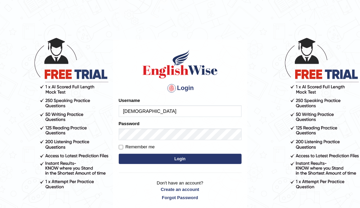
type input "[DEMOGRAPHIC_DATA]"
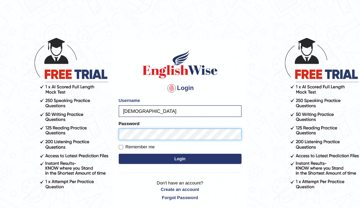
click at [119, 154] on button "Login" at bounding box center [180, 159] width 123 height 10
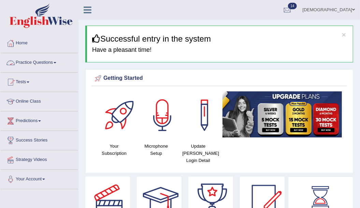
click at [40, 61] on link "Practice Questions" at bounding box center [39, 61] width 78 height 17
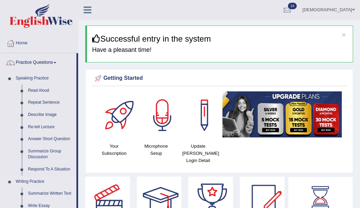
scroll to position [45, 0]
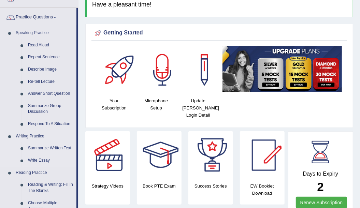
click at [53, 184] on link "Reading & Writing: Fill In The Blanks" at bounding box center [51, 188] width 52 height 18
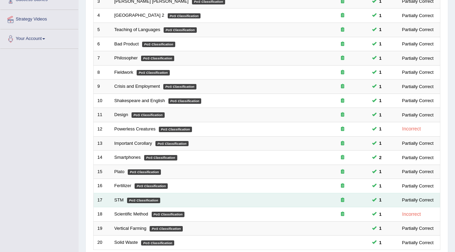
scroll to position [191, 0]
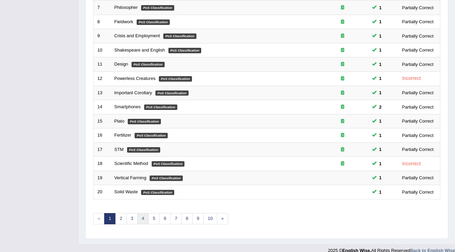
click at [141, 210] on link "4" at bounding box center [142, 218] width 11 height 11
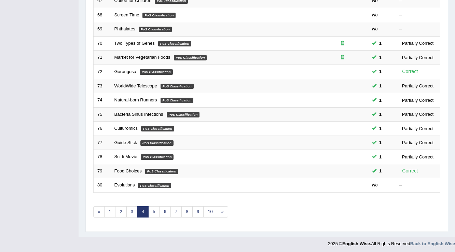
scroll to position [198, 0]
click at [131, 209] on link "3" at bounding box center [131, 211] width 11 height 11
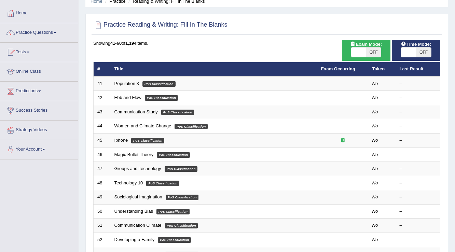
scroll to position [7, 0]
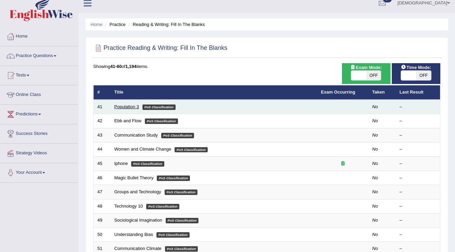
click at [118, 106] on link "Population 3" at bounding box center [126, 106] width 25 height 5
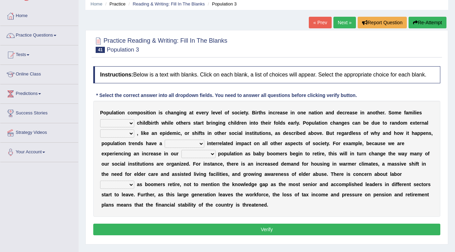
click at [119, 120] on select "demand default deliver delay" at bounding box center [117, 123] width 34 height 8
select select "delay"
click at [100, 119] on select "demand default deliver delay" at bounding box center [117, 123] width 34 height 8
click at [124, 131] on select "variations fortune formation forces" at bounding box center [117, 133] width 34 height 8
select select "variations"
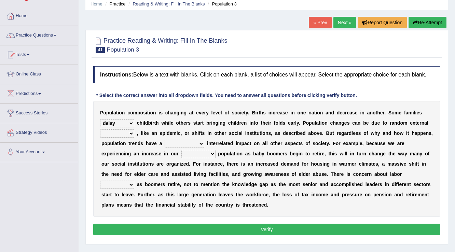
click at [100, 129] on select "variations fortune formation forces" at bounding box center [117, 133] width 34 height 8
click at [186, 141] on select "tremendous tenuous tremulous spontaneous" at bounding box center [185, 144] width 40 height 8
select select "tenuous"
click at [165, 140] on select "tremendous tenuous tremulous spontaneous" at bounding box center [185, 144] width 40 height 8
click at [192, 154] on select "tertiary senior junior primary" at bounding box center [198, 154] width 34 height 8
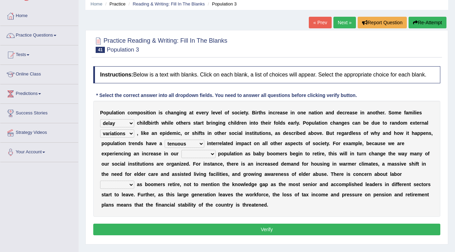
select select "junior"
click at [181, 150] on select "tertiary senior junior primary" at bounding box center [198, 154] width 34 height 8
click at [115, 185] on select "shortcuts shortfalls shortages shorthand" at bounding box center [117, 185] width 34 height 8
select select "shorthand"
click at [100, 181] on select "shortcuts shortfalls shortages shorthand" at bounding box center [117, 185] width 34 height 8
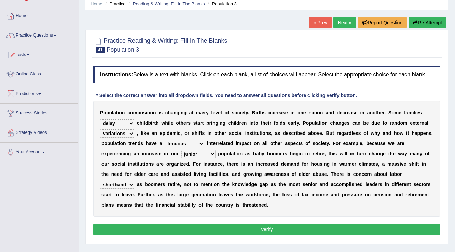
click at [119, 222] on div "Instructions: Below is a text with blanks. Click on each blank, a list of choic…" at bounding box center [267, 152] width 350 height 178
click at [187, 229] on button "Verify" at bounding box center [266, 230] width 347 height 12
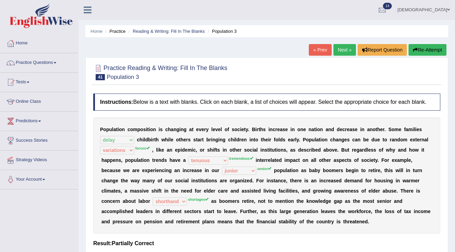
click at [344, 48] on link "Next »" at bounding box center [344, 50] width 23 height 12
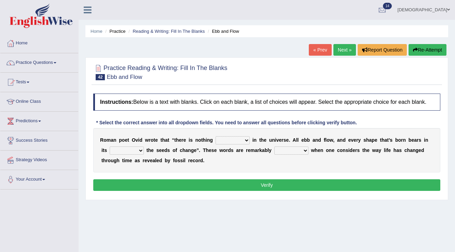
click at [231, 143] on div "R o m a n p o e t O v i d w r o t e t h a t “ t h e r e i s n o t h i n g ortho…" at bounding box center [266, 150] width 347 height 44
click at [232, 141] on select "orthodox volatile constant cheap" at bounding box center [232, 140] width 34 height 8
select select "constant"
click at [215, 136] on select "orthodox volatile constant cheap" at bounding box center [232, 140] width 34 height 8
click at [128, 152] on select "heart limb womb brain" at bounding box center [127, 150] width 34 height 8
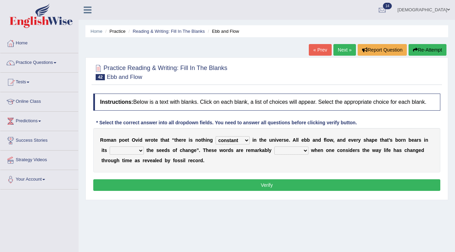
click at [127, 153] on select "heart limb womb brain" at bounding box center [127, 150] width 34 height 8
click at [37, 61] on link "Practice Questions" at bounding box center [39, 61] width 78 height 17
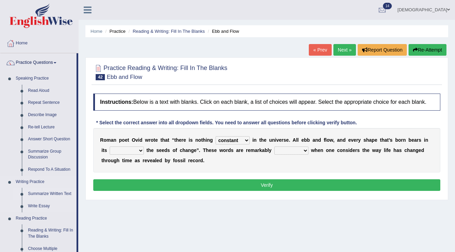
click at [48, 190] on link "Summarize Written Text" at bounding box center [51, 194] width 52 height 12
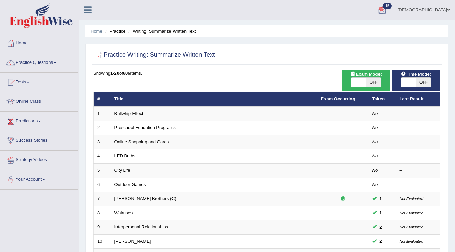
click at [387, 8] on div at bounding box center [382, 10] width 10 height 10
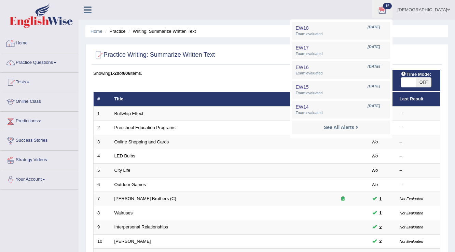
click at [23, 42] on link "Home" at bounding box center [39, 42] width 78 height 17
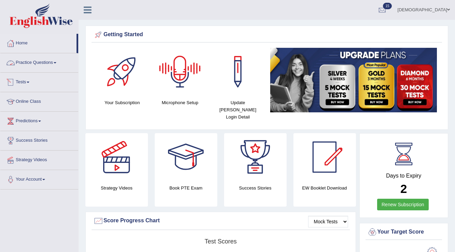
click at [19, 82] on link "Tests" at bounding box center [39, 81] width 78 height 17
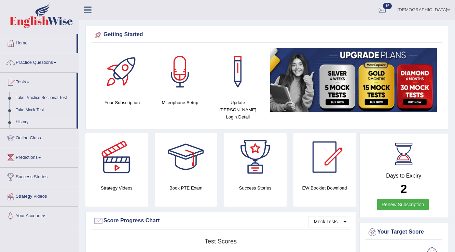
click at [18, 124] on link "History" at bounding box center [45, 122] width 64 height 12
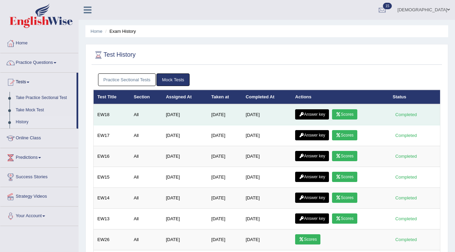
click at [355, 113] on link "Scores" at bounding box center [344, 114] width 25 height 10
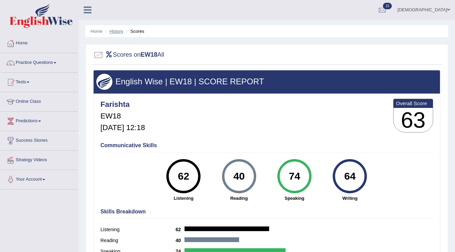
click at [119, 29] on link "History" at bounding box center [117, 31] width 14 height 5
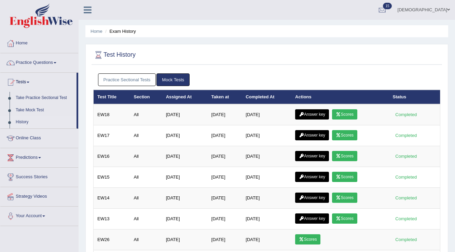
click at [314, 113] on link "Answer key" at bounding box center [312, 114] width 34 height 10
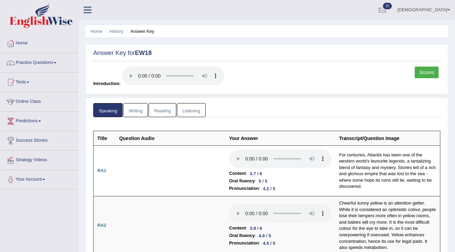
click at [144, 110] on link "Writing" at bounding box center [135, 110] width 25 height 14
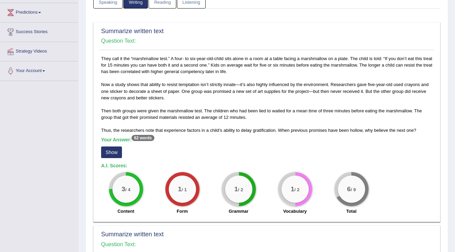
scroll to position [109, 0]
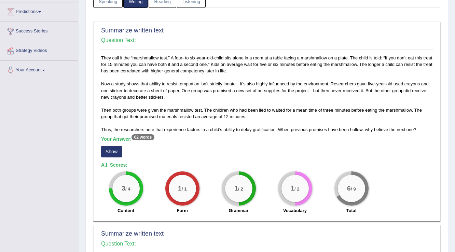
click at [119, 150] on button "Show" at bounding box center [111, 152] width 21 height 12
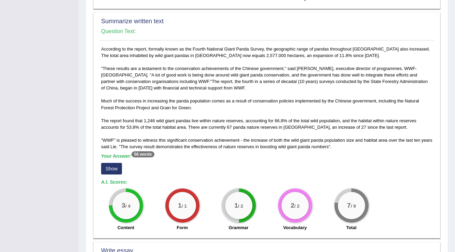
scroll to position [355, 0]
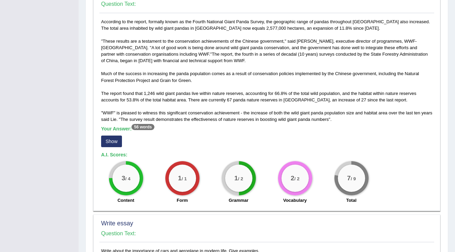
click at [110, 138] on button "Show" at bounding box center [111, 142] width 21 height 12
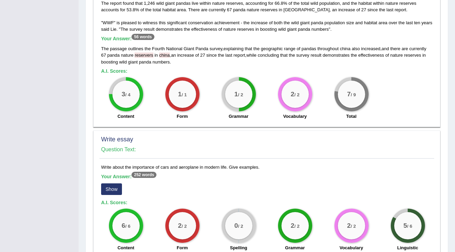
scroll to position [519, 0]
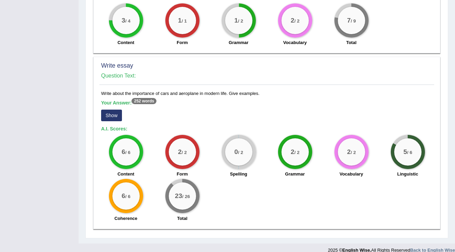
click at [110, 115] on button "Show" at bounding box center [111, 116] width 21 height 12
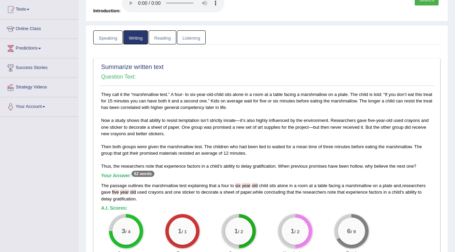
scroll to position [0, 0]
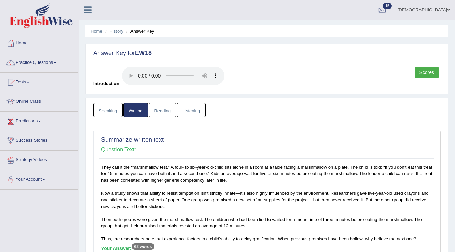
click at [157, 107] on link "Reading" at bounding box center [162, 110] width 27 height 14
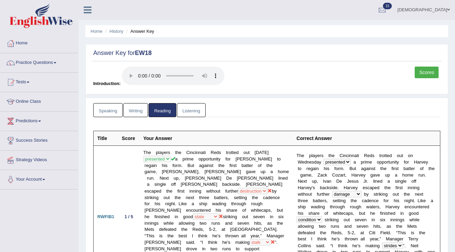
click at [201, 109] on link "Listening" at bounding box center [191, 110] width 29 height 14
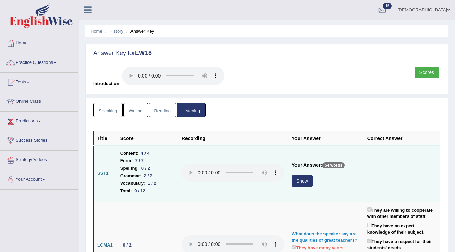
click at [305, 181] on button "Show" at bounding box center [302, 181] width 21 height 12
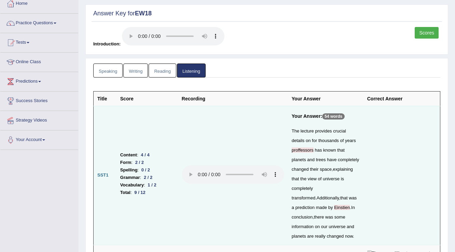
scroll to position [31, 0]
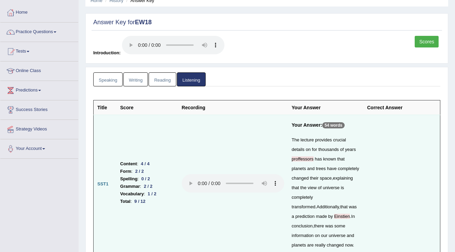
click at [164, 79] on link "Reading" at bounding box center [162, 79] width 27 height 14
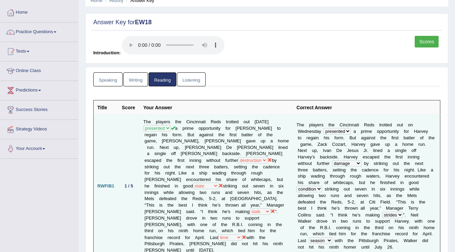
click at [243, 159] on td "The players the Cincinnati Reds trotted out on Wednesday presented furnish prop…" at bounding box center [216, 186] width 153 height 143
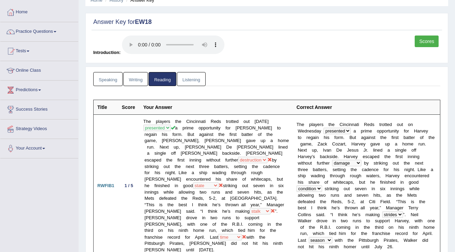
scroll to position [0, 0]
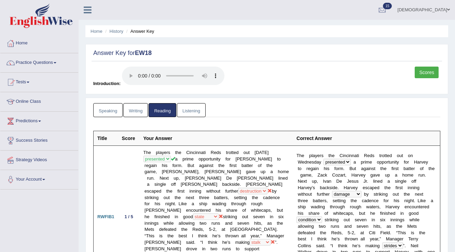
click at [132, 108] on link "Writing" at bounding box center [135, 110] width 25 height 14
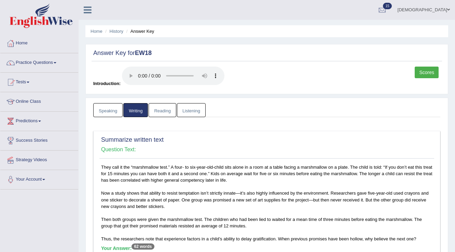
click at [190, 105] on link "Listening" at bounding box center [191, 110] width 29 height 14
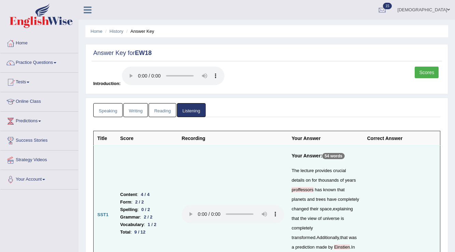
click at [131, 112] on link "Writing" at bounding box center [135, 110] width 25 height 14
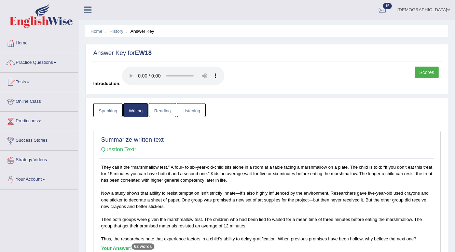
click at [419, 73] on link "Scores" at bounding box center [427, 73] width 24 height 12
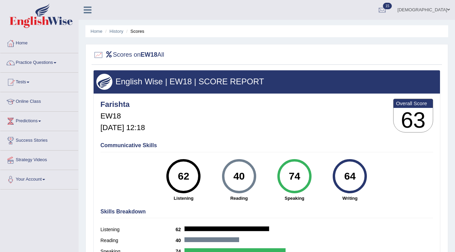
click at [112, 27] on ul "Home History Scores" at bounding box center [266, 31] width 363 height 12
click at [114, 29] on link "History" at bounding box center [117, 31] width 14 height 5
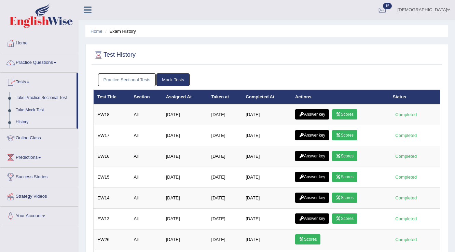
click at [39, 60] on link "Practice Questions" at bounding box center [39, 61] width 78 height 17
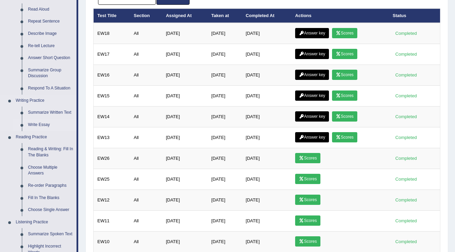
scroll to position [82, 0]
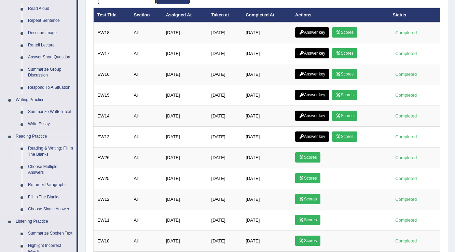
click at [47, 146] on link "Reading & Writing: Fill In The Blanks" at bounding box center [51, 151] width 52 height 18
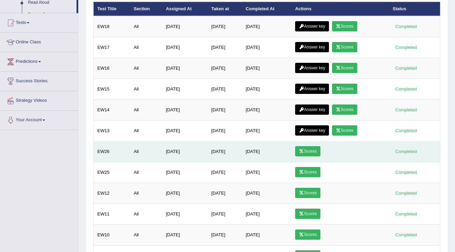
scroll to position [117, 0]
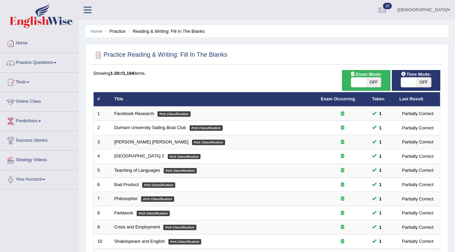
click at [412, 83] on span at bounding box center [408, 83] width 15 height 10
checkbox input "true"
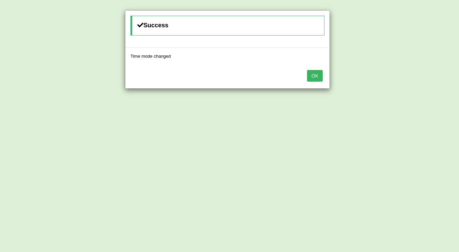
click at [316, 79] on button "OK" at bounding box center [315, 76] width 16 height 12
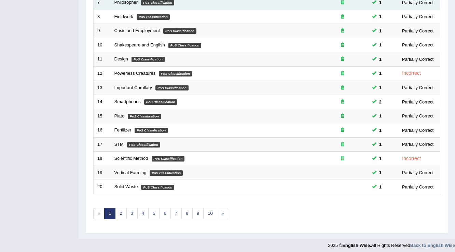
scroll to position [198, 0]
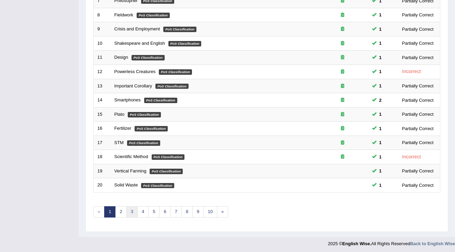
click at [130, 211] on link "3" at bounding box center [131, 211] width 11 height 11
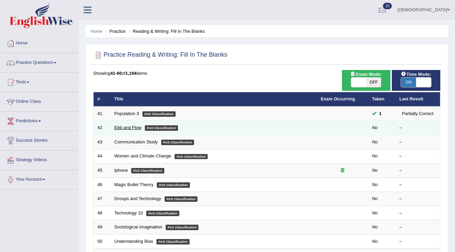
click at [128, 126] on link "Ebb and Flow" at bounding box center [127, 127] width 27 height 5
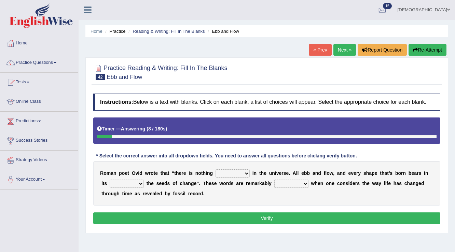
click at [224, 172] on select "orthodox volatile constant cheap" at bounding box center [232, 173] width 34 height 8
click at [124, 184] on select "heart limb womb brain" at bounding box center [127, 184] width 34 height 8
select select "womb"
click at [110, 180] on select "heart limb womb brain" at bounding box center [127, 184] width 34 height 8
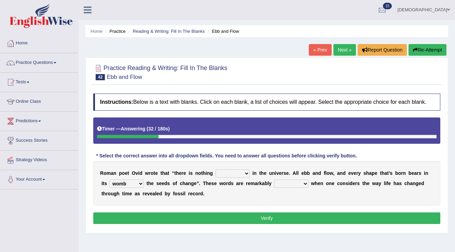
click at [280, 184] on select "prevalent detached relevant dominant" at bounding box center [291, 184] width 34 height 8
select select "dominant"
click at [274, 180] on select "prevalent detached relevant dominant" at bounding box center [291, 184] width 34 height 8
click at [229, 171] on select "orthodox volatile constant cheap" at bounding box center [232, 173] width 34 height 8
select select "constant"
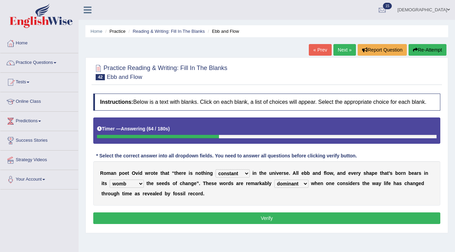
click at [215, 169] on select "orthodox volatile constant cheap" at bounding box center [232, 173] width 34 height 8
click at [233, 220] on button "Verify" at bounding box center [266, 218] width 347 height 12
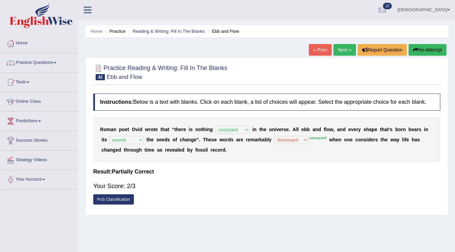
click at [339, 48] on link "Next »" at bounding box center [344, 50] width 23 height 12
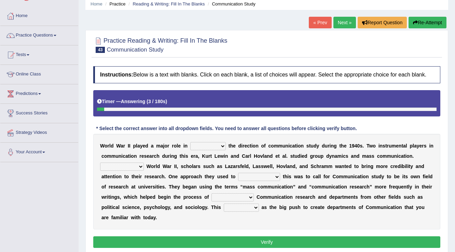
click at [198, 145] on select "shaping sharpening shunning shivering" at bounding box center [208, 146] width 36 height 8
select select "shaping"
click at [190, 142] on select "shaping sharpening shunning shivering" at bounding box center [208, 146] width 36 height 8
click at [134, 168] on select "Being followed To be followed Following Followed" at bounding box center [122, 167] width 44 height 8
select select "Following"
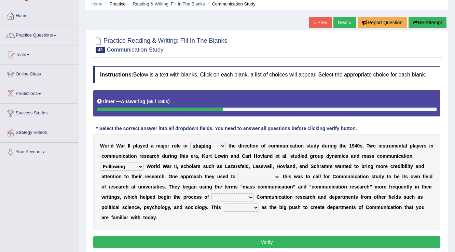
click at [100, 163] on select "Being followed To be followed Following Followed" at bounding box center [122, 167] width 44 height 8
click at [256, 177] on select "accompany accomplish acknowledge accommodate" at bounding box center [259, 177] width 42 height 8
select select "acknowledge"
click at [238, 173] on select "accompany accomplish acknowledge accommodate" at bounding box center [259, 177] width 42 height 8
click at [241, 195] on select "discharging distinguishing disputing displaying" at bounding box center [232, 197] width 42 height 8
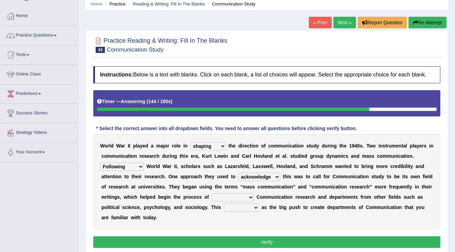
click at [279, 195] on b "c" at bounding box center [280, 196] width 3 height 5
click at [223, 195] on select "discharging distinguishing disputing displaying" at bounding box center [232, 197] width 42 height 8
select select "displaying"
click at [211, 193] on select "discharging distinguishing disputing displaying" at bounding box center [232, 197] width 42 height 8
click at [233, 204] on select "served considered regarded provided" at bounding box center [241, 208] width 35 height 8
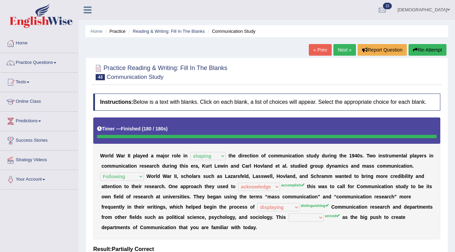
click at [338, 46] on link "Next »" at bounding box center [344, 50] width 23 height 12
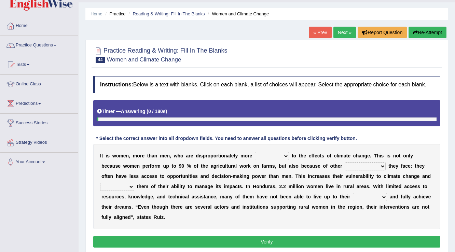
scroll to position [27, 0]
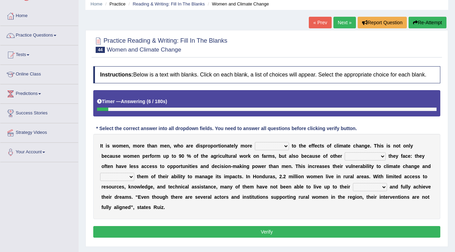
click at [258, 145] on select "defensive beatable vulnerable defective" at bounding box center [272, 146] width 34 height 8
select select "vulnerable"
click at [255, 142] on select "defensive beatable vulnerable defective" at bounding box center [272, 146] width 34 height 8
click at [371, 154] on select "chances challenges awkwardness changes" at bounding box center [365, 156] width 41 height 8
select select "challenges"
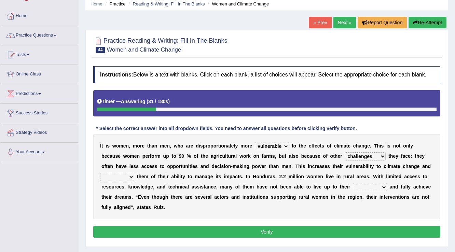
click at [345, 152] on select "chances challenges awkwardness changes" at bounding box center [365, 156] width 41 height 8
click at [123, 180] on div "I t i s w o m e n , m o r e t h a n m e n , w h o a r e d i s p r o p o r t i o…" at bounding box center [266, 176] width 347 height 85
click at [125, 175] on select "deprives caprices deposits thrives" at bounding box center [117, 177] width 34 height 8
select select "thrives"
click at [100, 173] on select "deprives caprices deposits thrives" at bounding box center [117, 177] width 34 height 8
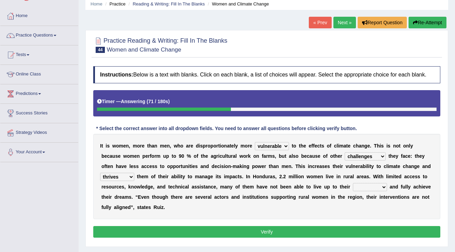
click at [363, 186] on select "endurance patience capacities publicity" at bounding box center [370, 187] width 34 height 8
select select "endurance"
click at [353, 183] on select "endurance patience capacities publicity" at bounding box center [370, 187] width 34 height 8
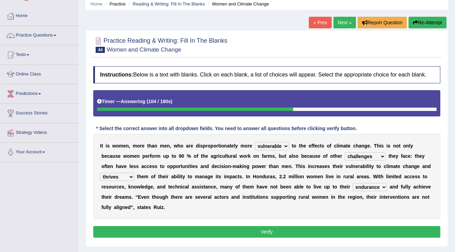
click at [350, 224] on div "Instructions: Below is a text with blanks. Click on each blank, a list of choic…" at bounding box center [267, 153] width 350 height 180
click at [350, 230] on button "Verify" at bounding box center [266, 232] width 347 height 12
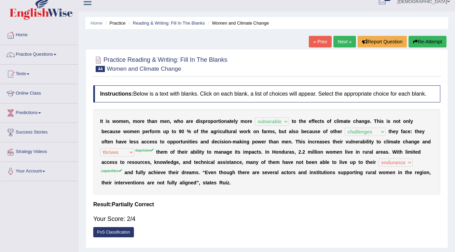
scroll to position [0, 0]
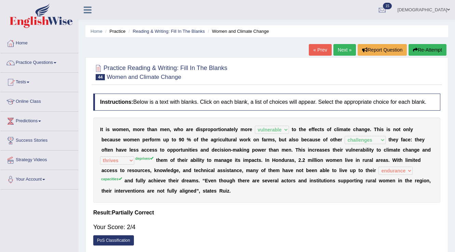
click at [342, 53] on link "Next »" at bounding box center [344, 50] width 23 height 12
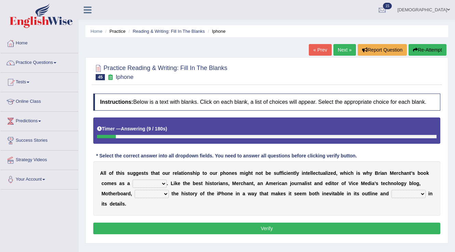
click at [163, 184] on select "privilege relief demotion flash" at bounding box center [149, 184] width 34 height 8
select select "relief"
click at [132, 180] on select "privilege relief demotion flash" at bounding box center [149, 184] width 34 height 8
click at [161, 195] on select "enriches unpacks detours contorts" at bounding box center [152, 194] width 34 height 8
select select "enriches"
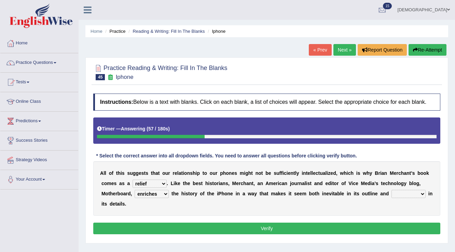
click at [135, 190] on select "enriches unpacks detours contorts" at bounding box center [152, 194] width 34 height 8
click at [407, 193] on select "surprises surprised surprising surprise" at bounding box center [408, 194] width 34 height 8
select select "surprises"
click at [391, 190] on select "surprises surprised surprising surprise" at bounding box center [408, 194] width 34 height 8
click at [380, 229] on button "Verify" at bounding box center [266, 229] width 347 height 12
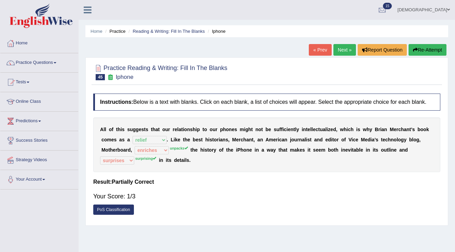
click at [341, 50] on link "Next »" at bounding box center [344, 50] width 23 height 12
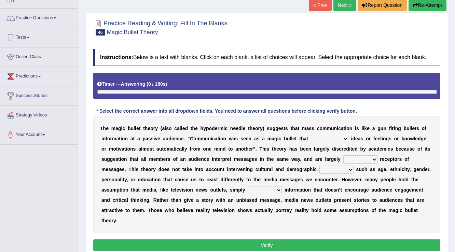
scroll to position [55, 0]
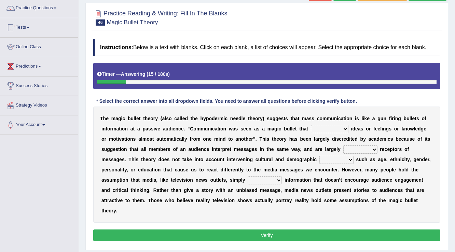
click at [341, 126] on select "transported translated transferred transformed" at bounding box center [330, 129] width 38 height 8
select select "transferred"
click at [311, 125] on select "transported translated transferred transformed" at bounding box center [330, 129] width 38 height 8
click at [341, 126] on select "transported translated transferred transformed" at bounding box center [330, 129] width 38 height 8
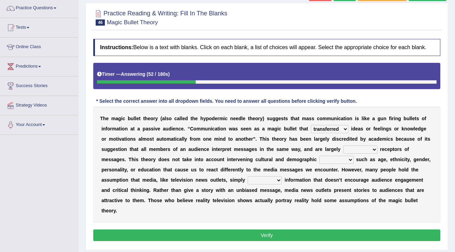
click at [356, 147] on select "negative active positive passive" at bounding box center [360, 149] width 34 height 8
select select "active"
click at [343, 145] on select "negative active positive passive" at bounding box center [360, 149] width 34 height 8
click at [342, 158] on select "variables varies varieties variations" at bounding box center [336, 160] width 34 height 8
select select "variations"
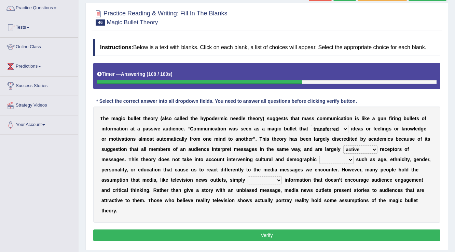
click at [319, 156] on select "variables varies varieties variations" at bounding box center [336, 160] width 34 height 8
click at [339, 158] on select "variables varies varieties variations" at bounding box center [336, 160] width 34 height 8
click at [273, 179] on select "respond resume release request" at bounding box center [265, 180] width 34 height 8
select select "release"
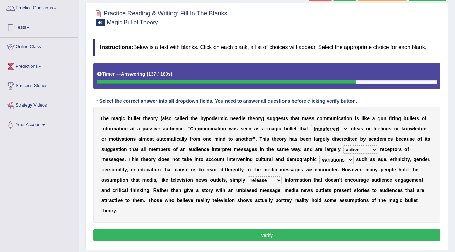
click at [248, 176] on select "respond resume release request" at bounding box center [265, 180] width 34 height 8
click at [272, 234] on button "Verify" at bounding box center [266, 235] width 347 height 12
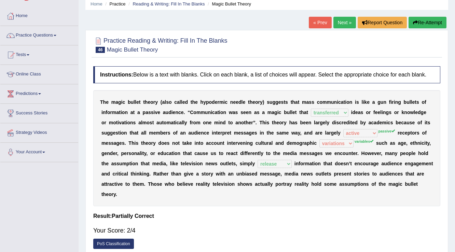
scroll to position [0, 0]
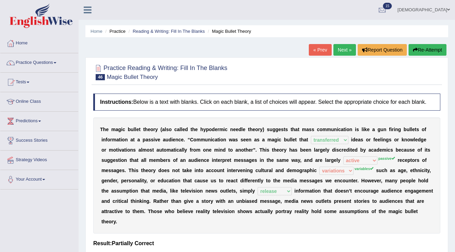
click at [342, 50] on link "Next »" at bounding box center [344, 50] width 23 height 12
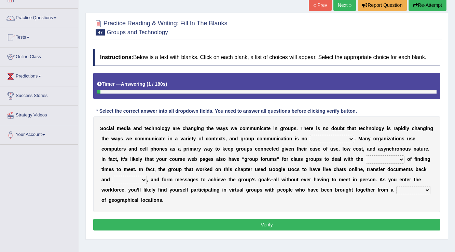
scroll to position [55, 0]
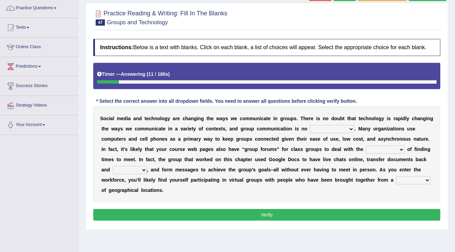
click at [343, 129] on select "exception exemplification extradition excursion" at bounding box center [332, 129] width 44 height 8
select select "extradition"
click at [310, 125] on select "exception exemplification extradition excursion" at bounding box center [332, 129] width 44 height 8
click at [383, 142] on div "S o c i a l m e d i a a n d t e c h n o l o g y a r e c h a n g i n g t h e w a…" at bounding box center [266, 155] width 347 height 96
click at [381, 145] on select "localities liabilities complexities causalities" at bounding box center [385, 149] width 39 height 8
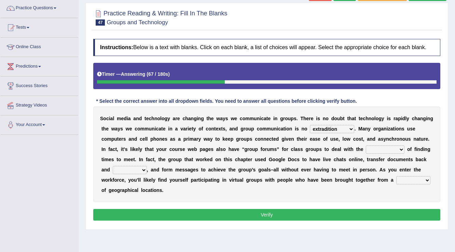
select select "liabilities"
click at [366, 145] on select "localities liabilities complexities causalities" at bounding box center [385, 149] width 39 height 8
click at [134, 167] on select "fill forth toward beyond" at bounding box center [130, 170] width 34 height 8
select select "toward"
click at [113, 166] on select "fill forth toward beyond" at bounding box center [130, 170] width 34 height 8
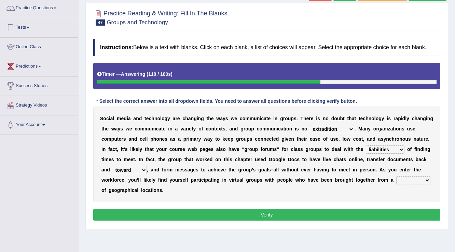
click at [407, 178] on select "form variety kind variation" at bounding box center [413, 180] width 34 height 8
select select "variety"
click at [396, 176] on select "form variety kind variation" at bounding box center [413, 180] width 34 height 8
click at [380, 211] on button "Verify" at bounding box center [266, 215] width 347 height 12
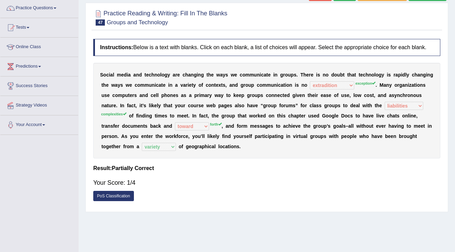
scroll to position [0, 0]
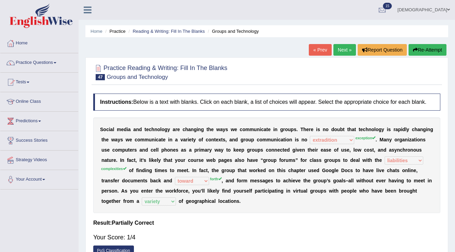
click at [345, 47] on link "Next »" at bounding box center [344, 50] width 23 height 12
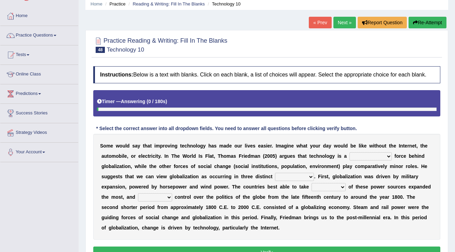
scroll to position [55, 0]
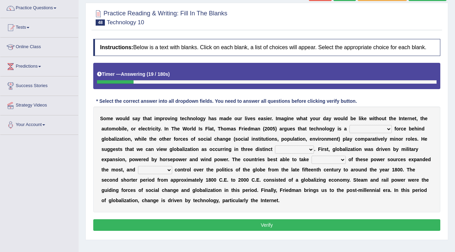
click at [358, 132] on select "driving demeaning distinguishing demanding" at bounding box center [370, 129] width 42 height 8
select select "demanding"
click at [349, 125] on select "driving demeaning distinguishing demanding" at bounding box center [370, 129] width 42 height 8
click at [293, 150] on select "periods periodicals perspectives perceptions" at bounding box center [294, 149] width 39 height 8
select select "periods"
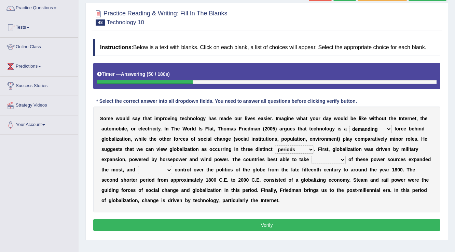
click at [275, 145] on select "periods periodicals perspectives perceptions" at bounding box center [294, 149] width 39 height 8
click at [323, 159] on select "action advantage account care" at bounding box center [328, 160] width 34 height 8
select select "advantage"
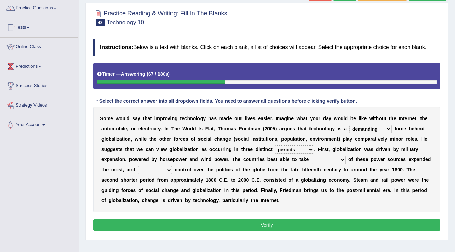
click at [311, 156] on select "action advantage account care" at bounding box center [328, 160] width 34 height 8
click at [148, 172] on select "exist extract exert expect" at bounding box center [155, 170] width 34 height 8
select select "expect"
click at [138, 166] on select "exist extract exert expect" at bounding box center [155, 170] width 34 height 8
click at [151, 222] on button "Verify" at bounding box center [266, 225] width 347 height 12
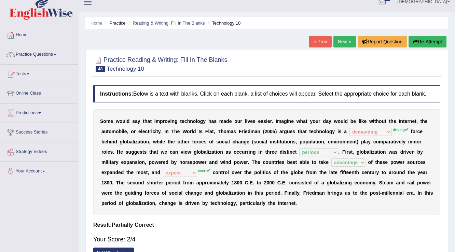
scroll to position [0, 0]
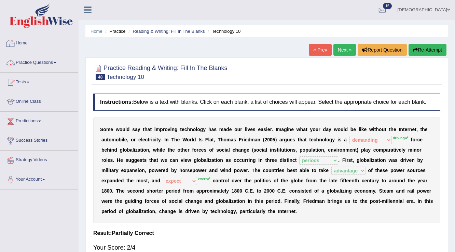
click at [14, 41] on div at bounding box center [10, 43] width 10 height 10
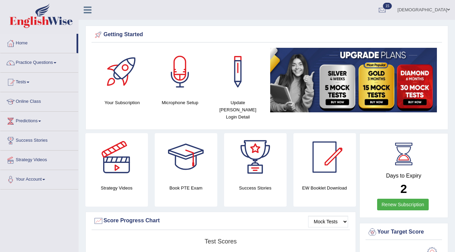
click at [435, 7] on link "farishta" at bounding box center [423, 9] width 62 height 18
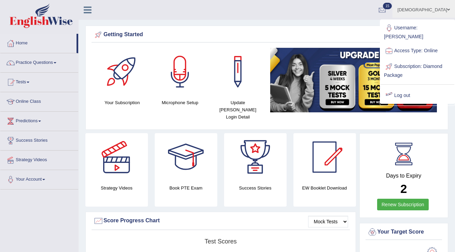
click at [396, 88] on link "Log out" at bounding box center [417, 96] width 74 height 16
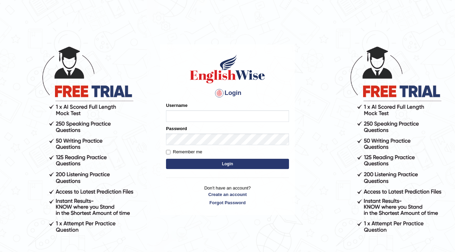
type input "v"
type input "charan_12"
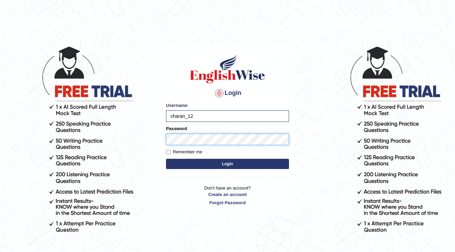
click at [166, 159] on button "Login" at bounding box center [227, 164] width 123 height 10
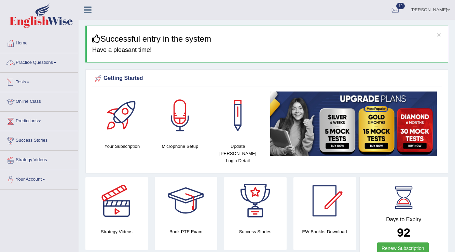
click at [23, 59] on link "Practice Questions" at bounding box center [39, 61] width 78 height 17
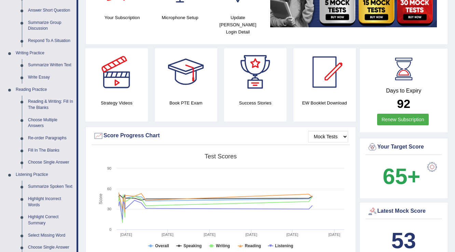
scroll to position [137, 0]
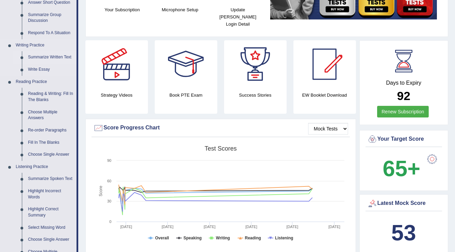
click at [47, 57] on link "Summarize Written Text" at bounding box center [51, 57] width 52 height 12
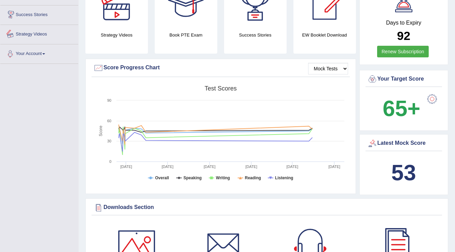
scroll to position [493, 0]
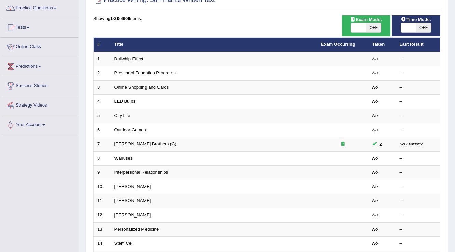
click at [377, 28] on span "OFF" at bounding box center [373, 28] width 15 height 10
checkbox input "true"
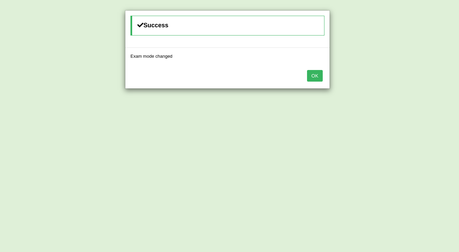
click at [313, 73] on button "OK" at bounding box center [315, 76] width 16 height 12
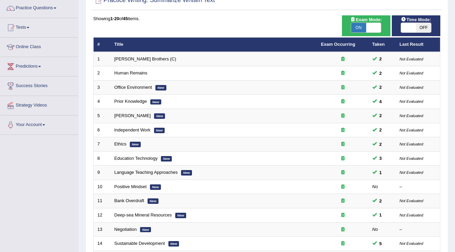
click at [416, 24] on span "OFF" at bounding box center [423, 28] width 15 height 10
checkbox input "true"
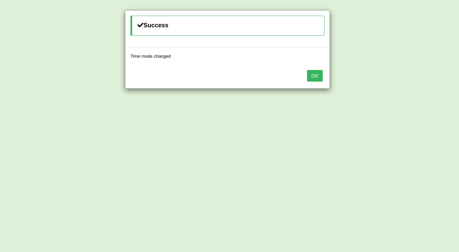
click at [316, 75] on button "OK" at bounding box center [315, 76] width 16 height 12
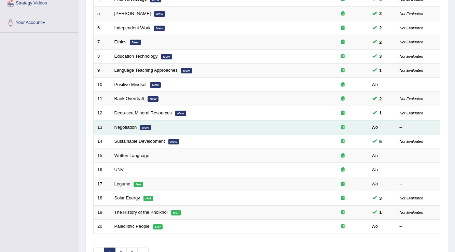
scroll to position [198, 0]
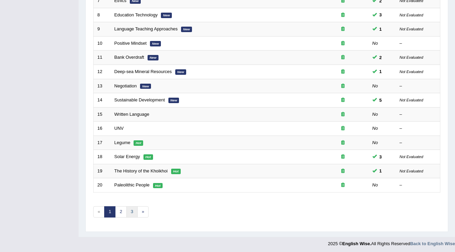
click at [129, 207] on link "3" at bounding box center [131, 211] width 11 height 11
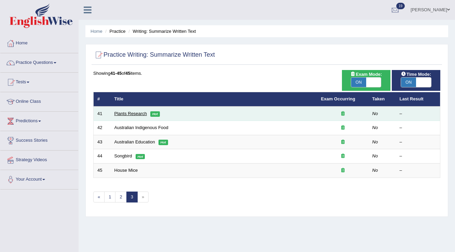
click at [133, 112] on link "Plants Research" at bounding box center [130, 113] width 32 height 5
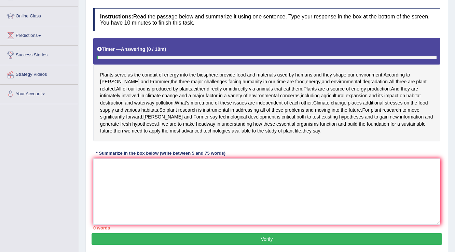
scroll to position [82, 0]
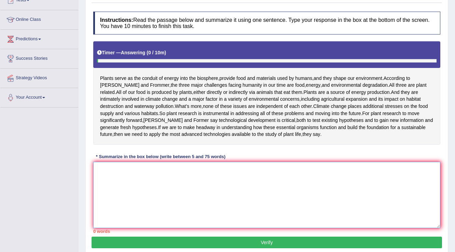
click at [166, 193] on textarea at bounding box center [266, 195] width 347 height 66
type textarea "R"
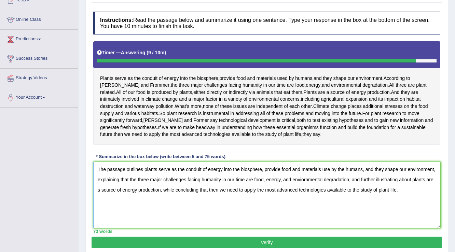
click at [322, 194] on textarea "The passage outlines plants serve as the conduit of energy into the biosphere, …" at bounding box center [266, 195] width 347 height 66
click at [101, 202] on textarea "The passage outlines plants serve as the conduit of energy into the biosphere, …" at bounding box center [266, 195] width 347 height 66
type textarea "The passage outlines plants serve as the conduit of energy into the biosphere, …"
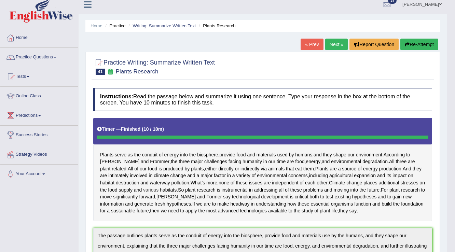
scroll to position [0, 0]
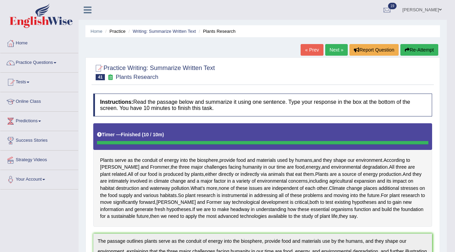
click at [338, 54] on link "Next »" at bounding box center [336, 50] width 23 height 12
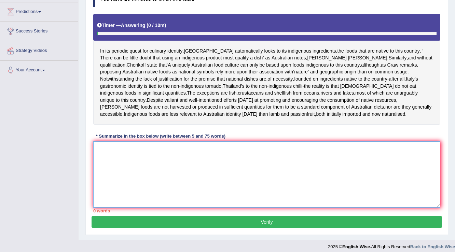
click at [205, 174] on textarea at bounding box center [266, 174] width 347 height 66
type textarea "T"
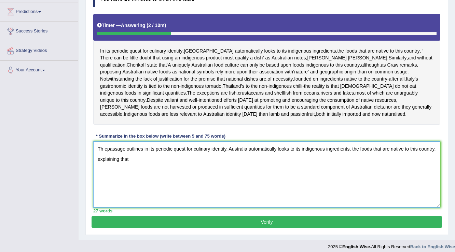
click at [142, 163] on textarea "Th epassage outlines in its periodic quest for culinary identity, Australia aut…" at bounding box center [266, 174] width 347 height 66
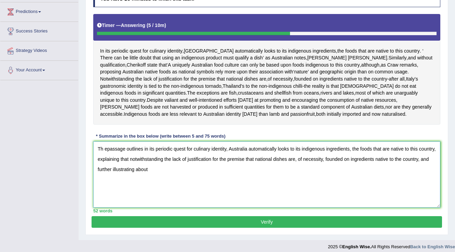
click at [106, 155] on textarea "Th epassage outlines in its periodic quest for culinary identity, Australia aut…" at bounding box center [266, 174] width 347 height 66
click at [163, 178] on textarea "The passage outlines in its periodic quest for culinary identity, Australia aut…" at bounding box center [266, 174] width 347 height 66
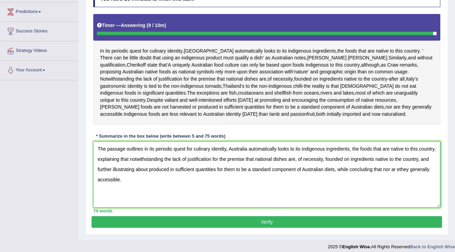
click at [408, 175] on textarea "The passage outlines in its periodic quest for culinary identity, Australia aut…" at bounding box center [266, 174] width 347 height 66
type textarea "The passage outlines in its periodic quest for culinary identity, Australia aut…"
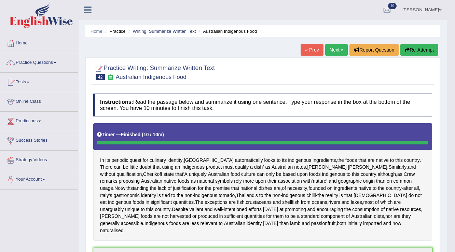
click at [430, 46] on button "Re-Attempt" at bounding box center [419, 50] width 38 height 12
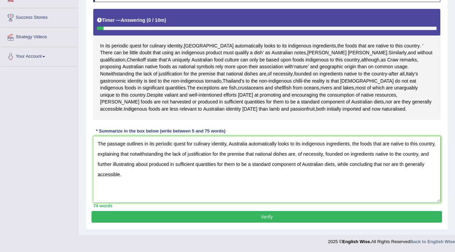
click at [403, 165] on textarea "The passage outlines in its periodic quest for culinary identity, Australia aut…" at bounding box center [266, 169] width 347 height 66
type textarea "The passage outlines in its periodic quest for culinary identity, Australia aut…"
click at [328, 218] on button "Verify" at bounding box center [267, 217] width 350 height 12
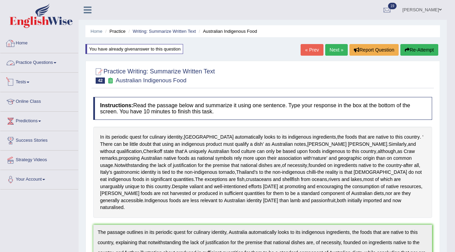
click at [25, 44] on link "Home" at bounding box center [39, 42] width 78 height 17
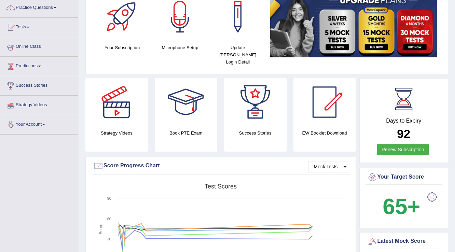
scroll to position [55, 0]
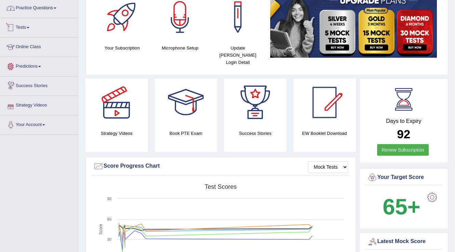
click at [37, 9] on link "Practice Questions" at bounding box center [39, 7] width 78 height 17
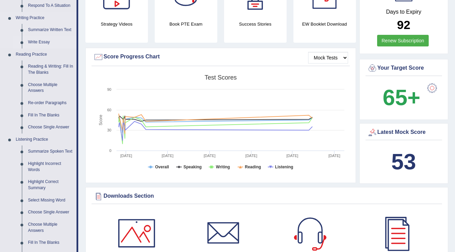
scroll to position [191, 0]
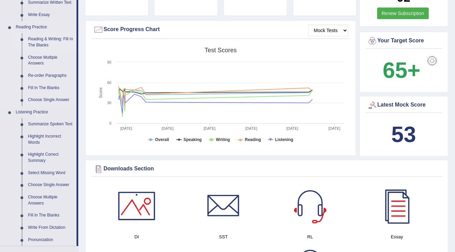
click at [51, 36] on link "Reading & Writing: Fill In The Blanks" at bounding box center [51, 42] width 52 height 18
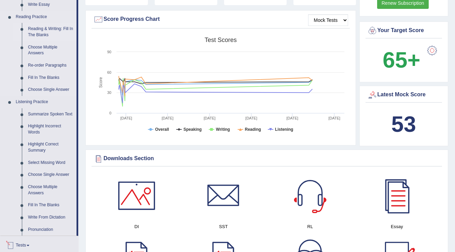
scroll to position [437, 0]
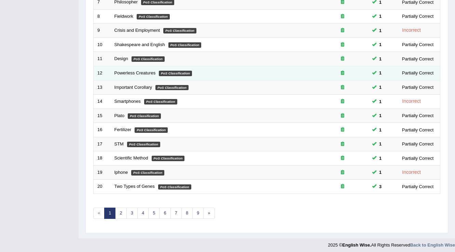
scroll to position [198, 0]
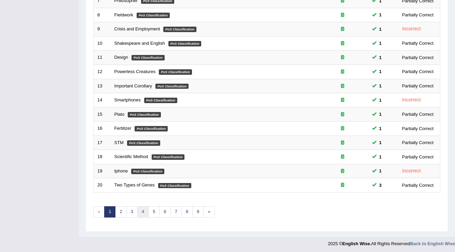
click at [146, 215] on link "4" at bounding box center [142, 211] width 11 height 11
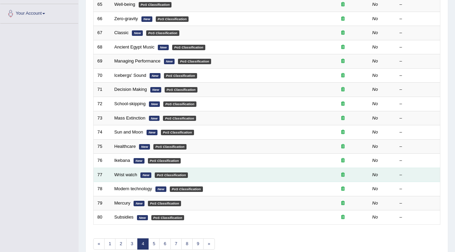
scroll to position [198, 0]
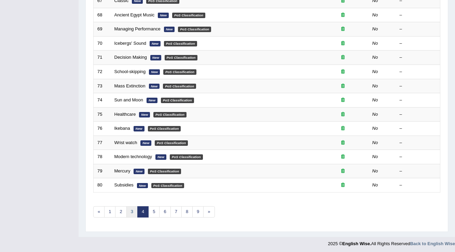
click at [131, 209] on link "3" at bounding box center [131, 211] width 11 height 11
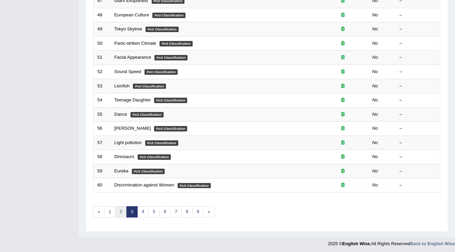
click at [121, 206] on link "2" at bounding box center [120, 211] width 11 height 11
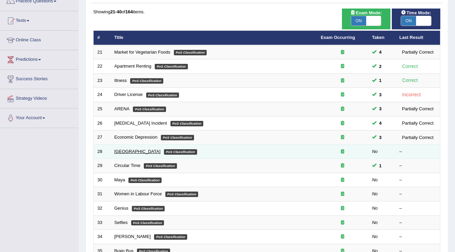
scroll to position [143, 0]
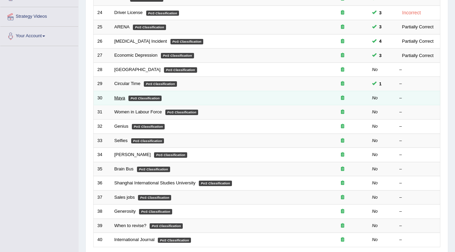
click at [122, 98] on link "Maya" at bounding box center [119, 97] width 11 height 5
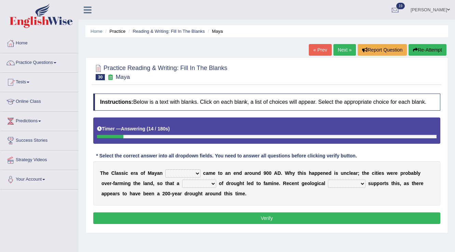
click at [429, 53] on button "Re-Attempt" at bounding box center [427, 50] width 38 height 12
click at [191, 169] on select "community society civilization class" at bounding box center [182, 173] width 35 height 8
click at [218, 198] on div "T h e C l a s s i c e r a o f M a y a n community society civilization class c …" at bounding box center [266, 183] width 347 height 44
click at [198, 181] on select "time period range phase" at bounding box center [199, 184] width 34 height 8
select select "phase"
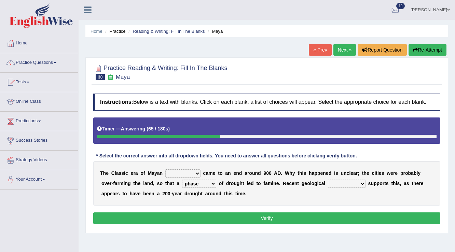
click at [182, 180] on select "time period range phase" at bounding box center [199, 184] width 34 height 8
click at [194, 177] on div "T h e C l a s s i c e r a o f M a y a n community society civilization class c …" at bounding box center [266, 183] width 347 height 44
click at [195, 173] on select "community society civilization class" at bounding box center [182, 173] width 35 height 8
select select "society"
click at [165, 169] on select "community society civilization class" at bounding box center [182, 173] width 35 height 8
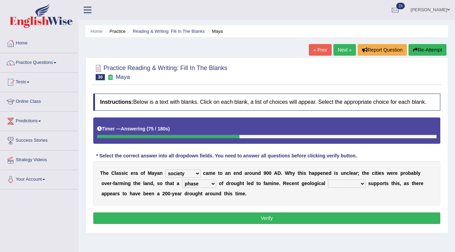
click at [355, 182] on select "research test examination exploitation" at bounding box center [347, 184] width 38 height 8
select select "examination"
click at [328, 180] on select "research test examination exploitation" at bounding box center [347, 184] width 38 height 8
click at [347, 183] on select "research test examination exploitation" at bounding box center [347, 184] width 38 height 8
click at [188, 182] on select "time period range phase" at bounding box center [199, 184] width 34 height 8
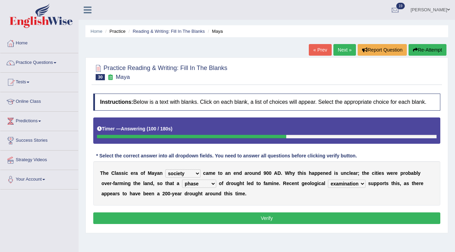
select select "time"
click at [182, 180] on select "time period range phase" at bounding box center [199, 184] width 34 height 8
click at [344, 183] on select "research test examination exploitation" at bounding box center [347, 184] width 38 height 8
select select "research"
click at [328, 180] on select "research test examination exploitation" at bounding box center [347, 184] width 38 height 8
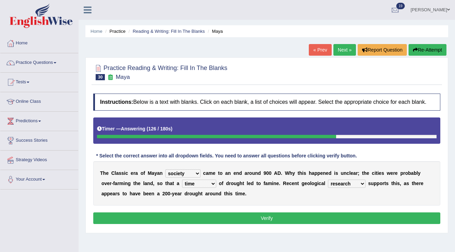
click at [234, 222] on button "Verify" at bounding box center [266, 218] width 347 height 12
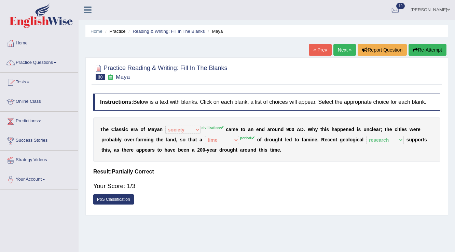
click at [94, 198] on link "PoS Classification" at bounding box center [113, 199] width 41 height 10
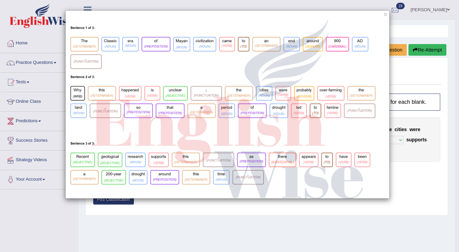
click at [176, 223] on div "×" at bounding box center [229, 126] width 459 height 252
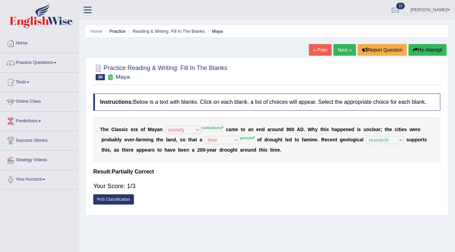
click at [120, 199] on link "PoS Classification" at bounding box center [113, 199] width 41 height 10
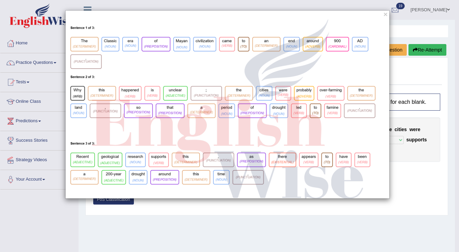
click at [341, 214] on div "×" at bounding box center [229, 126] width 459 height 252
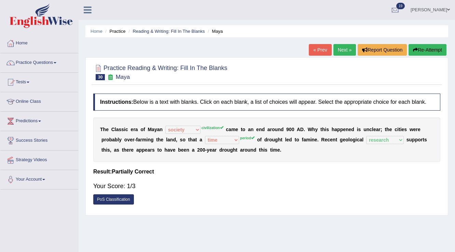
click at [119, 206] on div "Instructions: Below is a text with blanks. Click on each blank, a list of choic…" at bounding box center [267, 151] width 350 height 122
click at [123, 200] on link "PoS Classification" at bounding box center [113, 199] width 41 height 10
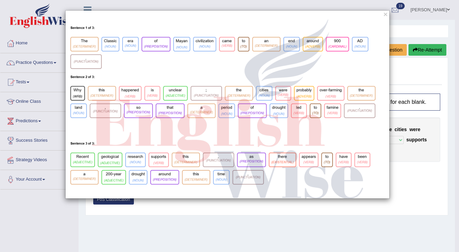
click at [158, 206] on div "×" at bounding box center [229, 126] width 459 height 252
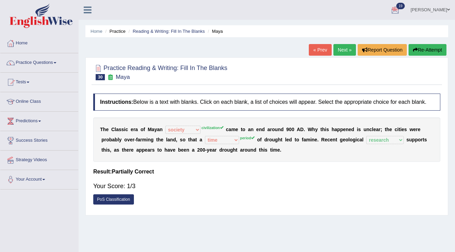
click at [344, 50] on link "Next »" at bounding box center [344, 50] width 23 height 12
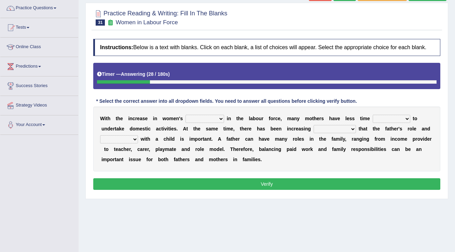
click at [205, 117] on select "attendance substitution participation definition" at bounding box center [204, 119] width 39 height 8
select select "participation"
click at [185, 115] on select "attendance substitution participation definition" at bounding box center [204, 119] width 39 height 8
click at [373, 115] on select "available related consumable useful" at bounding box center [392, 119] width 38 height 8
select select "available"
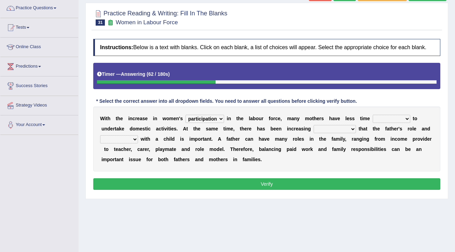
click at [373, 115] on select "available related consumable useful" at bounding box center [392, 119] width 38 height 8
click at [327, 128] on select "recognition discrimination resolution recreation" at bounding box center [334, 129] width 42 height 8
click at [372, 160] on div "W i t h t h e i n c r e a s e i n w o m e n ' s attendance substitution partici…" at bounding box center [266, 139] width 347 height 65
click at [375, 115] on select "available related consumable useful" at bounding box center [392, 119] width 38 height 8
click at [222, 117] on select "attendance substitution participation definition" at bounding box center [204, 119] width 39 height 8
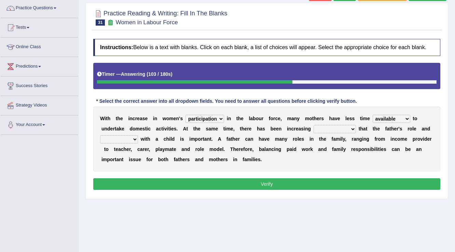
click at [282, 154] on div "W i t h t h e i n c r e a s e i n w o m e n ' s attendance substitution partici…" at bounding box center [266, 139] width 347 height 65
click at [324, 127] on select "recognition discrimination resolution recreation" at bounding box center [334, 129] width 42 height 8
select select "discrimination"
click at [313, 125] on select "recognition discrimination resolution recreation" at bounding box center [334, 129] width 42 height 8
click at [130, 140] on select "scholarship realtionship worship employment" at bounding box center [119, 139] width 38 height 8
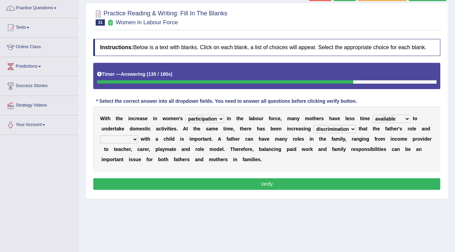
select select "realtionship"
click at [100, 135] on select "scholarship realtionship worship employment" at bounding box center [119, 139] width 38 height 8
click at [296, 186] on button "Verify" at bounding box center [266, 184] width 347 height 12
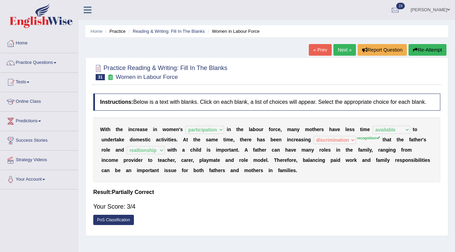
click at [336, 50] on link "Next »" at bounding box center [344, 50] width 23 height 12
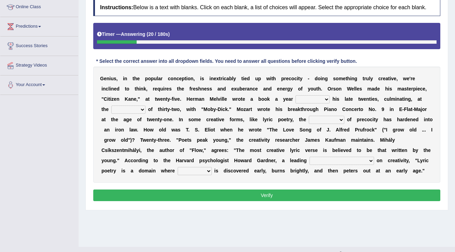
click at [323, 97] on select "on without through over" at bounding box center [312, 99] width 34 height 8
select select "over"
click at [295, 95] on select "on without through over" at bounding box center [312, 99] width 34 height 8
click at [118, 109] on select "proportion rate age cost" at bounding box center [128, 110] width 34 height 8
click at [320, 98] on select "on without through over" at bounding box center [312, 99] width 34 height 8
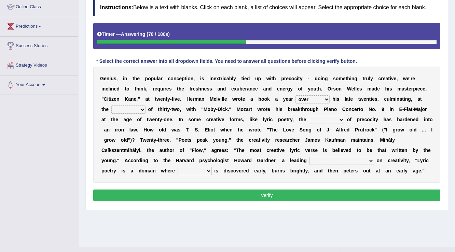
click at [265, 129] on b at bounding box center [265, 129] width 3 height 5
click at [116, 107] on select "proportion rate age cost" at bounding box center [128, 110] width 34 height 8
select select "rate"
click at [111, 106] on select "proportion rate age cost" at bounding box center [128, 110] width 34 height 8
click at [335, 117] on select "junction importance structure inferiority" at bounding box center [327, 120] width 36 height 8
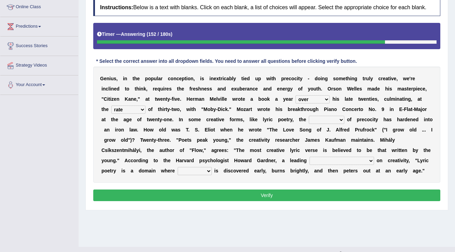
select select "importance"
click at [309, 116] on select "junction importance structure inferiority" at bounding box center [327, 120] width 36 height 8
click at [335, 160] on select "master supremacy authority atheist" at bounding box center [341, 161] width 65 height 8
select select "authority"
click at [309, 157] on select "master supremacy authority atheist" at bounding box center [341, 161] width 65 height 8
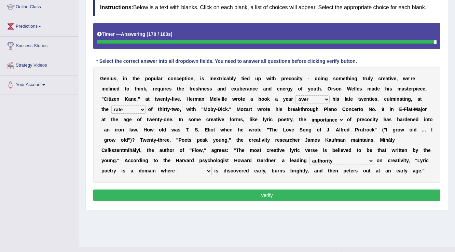
click at [178, 174] on select "fire derk offender talent" at bounding box center [195, 171] width 34 height 8
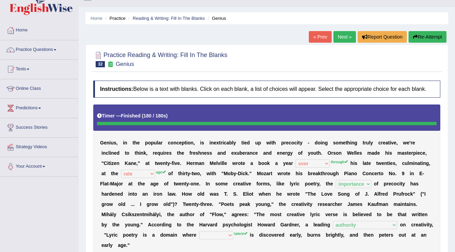
scroll to position [13, 0]
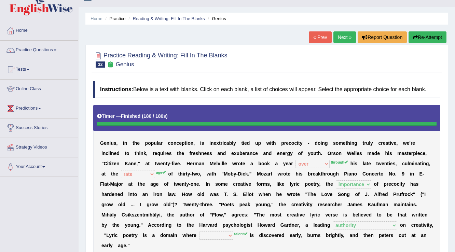
click at [342, 38] on link "Next »" at bounding box center [344, 37] width 23 height 12
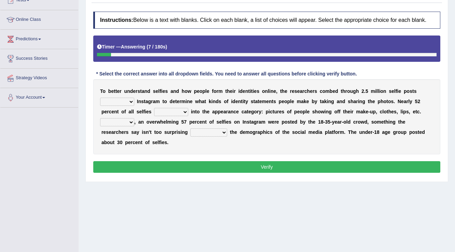
click at [126, 100] on select "of in above on" at bounding box center [117, 102] width 34 height 8
select select "in"
click at [100, 98] on select "of in above on" at bounding box center [117, 102] width 34 height 8
click at [166, 111] on select "fall fallen fell falls" at bounding box center [171, 112] width 34 height 8
select select "fall"
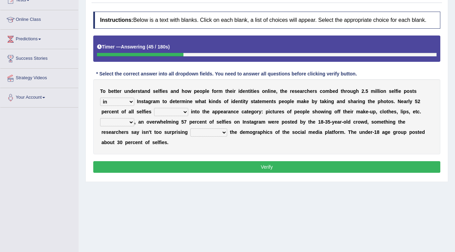
click at [154, 108] on select "fall fallen fell falls" at bounding box center [171, 112] width 34 height 8
click at [126, 122] on select "Along with Although Overall However" at bounding box center [117, 122] width 34 height 8
select select "However"
click at [100, 118] on select "Along with Although Overall However" at bounding box center [117, 122] width 34 height 8
click at [219, 133] on select "consider considered considering to consider" at bounding box center [208, 132] width 37 height 8
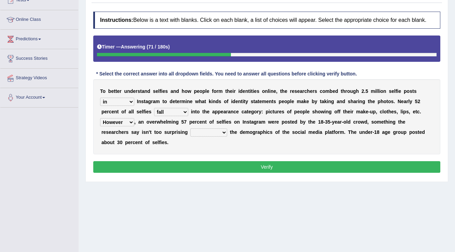
click at [190, 128] on select "consider considered considering to consider" at bounding box center [208, 132] width 37 height 8
click at [213, 131] on select "consider considered considering to consider" at bounding box center [208, 132] width 37 height 8
select select "consider"
click at [190, 128] on select "consider considered considering to consider" at bounding box center [208, 132] width 37 height 8
click at [212, 134] on select "consider considered considering to consider" at bounding box center [208, 132] width 37 height 8
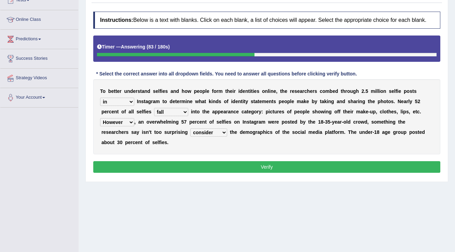
click at [246, 137] on div "T o b e t t e r u n d e r s t a n d s e l f i e s a n d h o w p e o p l e f o r…" at bounding box center [266, 116] width 347 height 75
click at [249, 167] on button "Verify" at bounding box center [266, 167] width 347 height 12
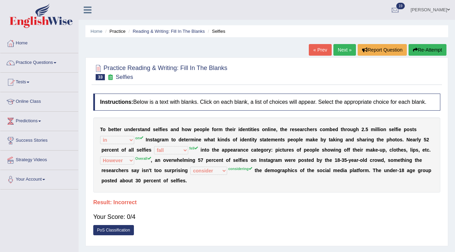
click at [416, 53] on button "Re-Attempt" at bounding box center [427, 50] width 38 height 12
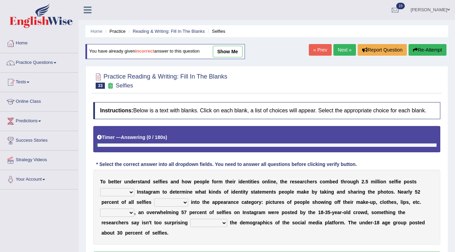
click at [122, 188] on select "of in above on" at bounding box center [117, 192] width 34 height 8
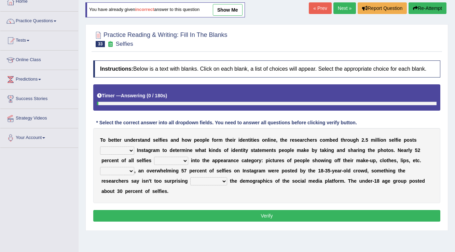
scroll to position [82, 0]
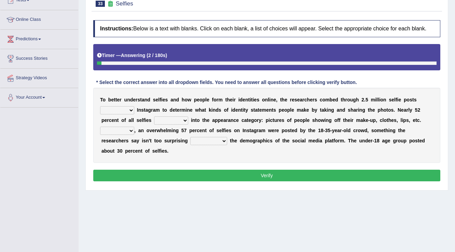
click at [123, 108] on select "of in above on" at bounding box center [117, 110] width 34 height 8
select select "on"
click at [100, 106] on select "of in above on" at bounding box center [117, 110] width 34 height 8
click at [186, 121] on select "fall fallen fell falls" at bounding box center [171, 120] width 34 height 8
click at [154, 116] on select "fall fallen fell falls" at bounding box center [171, 120] width 34 height 8
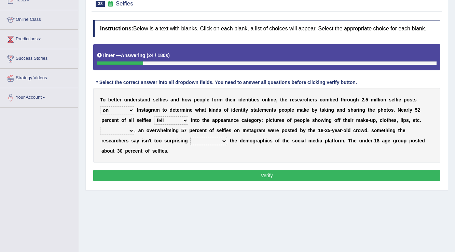
click at [164, 117] on select "fall fallen fell falls" at bounding box center [171, 120] width 34 height 8
select select "fallen"
click at [154, 116] on select "fall fallen fell falls" at bounding box center [171, 120] width 34 height 8
click at [124, 133] on select "Along with Although Overall However" at bounding box center [117, 131] width 34 height 8
select select "Overall"
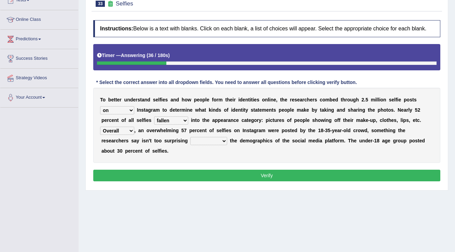
click at [100, 127] on select "Along with Although Overall However" at bounding box center [117, 131] width 34 height 8
click at [206, 141] on select "consider considered considering to consider" at bounding box center [208, 141] width 37 height 8
select select "considered"
click at [190, 137] on select "consider considered considering to consider" at bounding box center [208, 141] width 37 height 8
click at [209, 177] on button "Verify" at bounding box center [266, 176] width 347 height 12
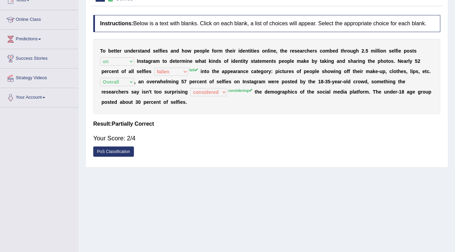
scroll to position [0, 0]
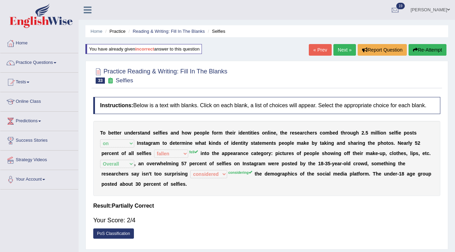
click at [343, 52] on link "Next »" at bounding box center [344, 50] width 23 height 12
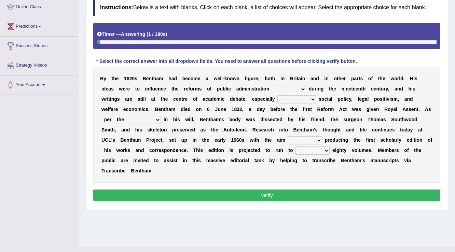
click at [302, 87] on select "made caused taken happened" at bounding box center [289, 89] width 34 height 8
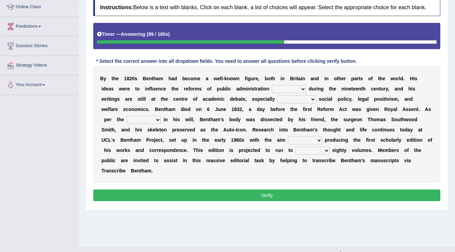
select select "made"
click at [272, 85] on select "made caused taken happened" at bounding box center [289, 89] width 34 height 8
click at [287, 97] on select "as regards compared to as long as in case of" at bounding box center [296, 99] width 39 height 8
select select "as regards"
click at [277, 95] on select "as regards compared to as long as in case of" at bounding box center [296, 99] width 39 height 8
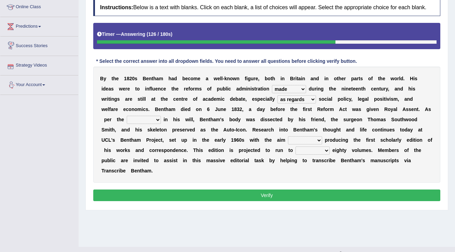
click at [127, 118] on select "directions parts categories levels" at bounding box center [144, 120] width 34 height 8
click at [127, 116] on select "directions parts categories levels" at bounding box center [144, 120] width 34 height 8
click at [147, 120] on select "directions parts categories levels" at bounding box center [144, 120] width 34 height 8
select select "parts"
click at [127, 116] on select "directions parts categories levels" at bounding box center [144, 120] width 34 height 8
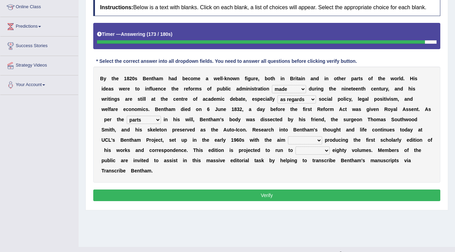
click at [300, 139] on select "for about as of" at bounding box center [305, 140] width 34 height 8
click at [288, 136] on select "for about as of" at bounding box center [305, 140] width 34 height 8
click at [309, 135] on div "B y t h e 1 8 2 0 s B e n t h a m h a d b e c o m e a w e l l - k n o w n f i g…" at bounding box center [266, 125] width 347 height 116
click at [310, 137] on select "for about as of" at bounding box center [305, 140] width 34 height 8
select select "for"
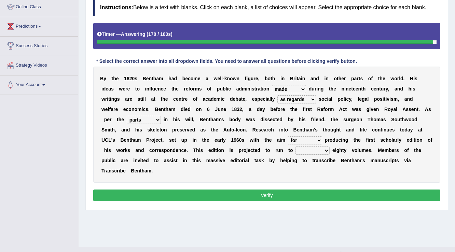
click at [288, 136] on select "for about as of" at bounding box center [305, 140] width 34 height 8
click at [312, 149] on select "mostly almost just some" at bounding box center [312, 150] width 34 height 8
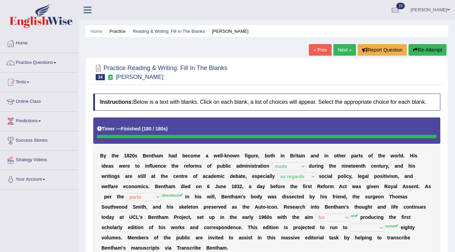
click at [430, 55] on button "Re-Attempt" at bounding box center [427, 50] width 38 height 12
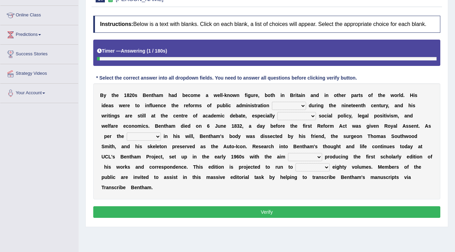
scroll to position [107, 0]
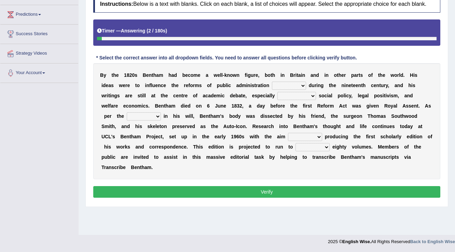
click at [300, 86] on select "made caused taken happened" at bounding box center [289, 86] width 34 height 8
select select "made"
click at [272, 82] on select "made caused taken happened" at bounding box center [289, 86] width 34 height 8
click at [305, 94] on select "as regards compared to as long as in case of" at bounding box center [296, 96] width 39 height 8
select select "as regards"
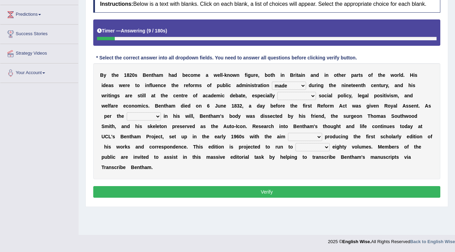
click at [277, 92] on select "as regards compared to as long as in case of" at bounding box center [296, 96] width 39 height 8
click at [146, 117] on select "directions parts categories levels" at bounding box center [144, 116] width 34 height 8
select select "categories"
click at [127, 112] on select "directions parts categories levels" at bounding box center [144, 116] width 34 height 8
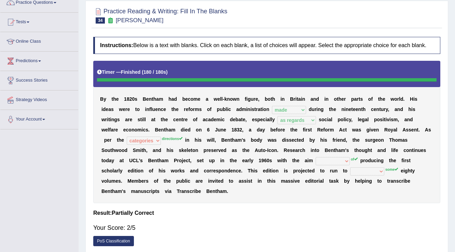
scroll to position [0, 0]
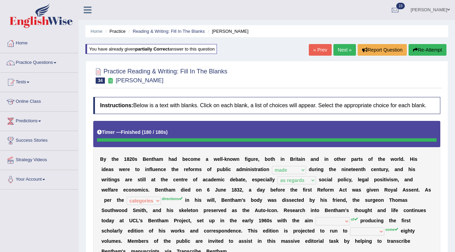
click at [435, 50] on button "Re-Attempt" at bounding box center [427, 50] width 38 height 12
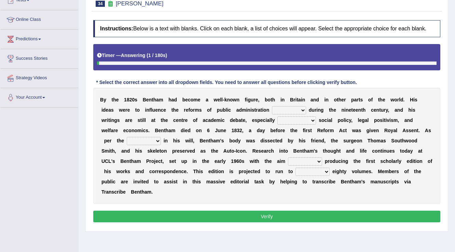
click at [302, 108] on select "made caused taken happened" at bounding box center [289, 110] width 34 height 8
select select "made"
click at [272, 106] on select "made caused taken happened" at bounding box center [289, 110] width 34 height 8
click at [306, 122] on select "as regards compared to as long as in case of" at bounding box center [296, 120] width 39 height 8
select select "as regards"
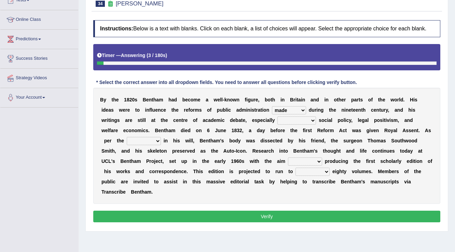
click at [277, 116] on select "as regards compared to as long as in case of" at bounding box center [296, 120] width 39 height 8
click at [152, 141] on select "directions parts categories levels" at bounding box center [144, 141] width 34 height 8
select select "categories"
click at [127, 137] on select "directions parts categories levels" at bounding box center [144, 141] width 34 height 8
click at [312, 162] on select "for about as of" at bounding box center [305, 161] width 34 height 8
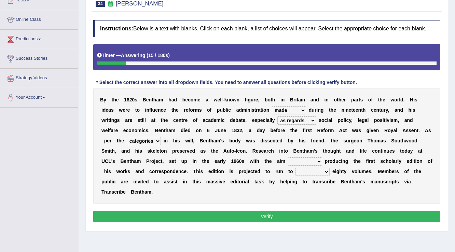
select select "of"
click at [288, 157] on select "for about as of" at bounding box center [305, 161] width 34 height 8
click at [313, 169] on select "mostly almost just some" at bounding box center [312, 172] width 34 height 8
select select "just"
click at [295, 168] on select "mostly almost just some" at bounding box center [312, 172] width 34 height 8
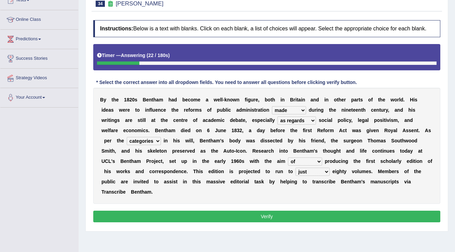
click at [309, 219] on button "Verify" at bounding box center [266, 217] width 347 height 12
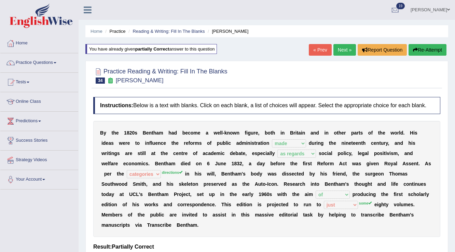
click at [337, 48] on link "Next »" at bounding box center [344, 50] width 23 height 12
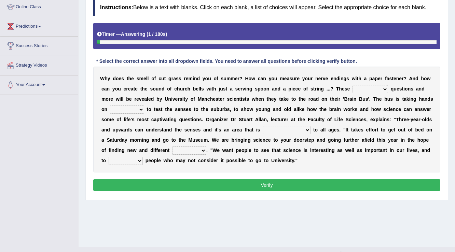
click at [359, 90] on select "fascinating unattended gratuitous underlying" at bounding box center [370, 89] width 36 height 8
select select "fascinating"
click at [352, 85] on select "fascinating unattended gratuitous underlying" at bounding box center [370, 89] width 36 height 8
click at [130, 109] on select "activities mages facets revenues" at bounding box center [127, 110] width 34 height 8
select select "activities"
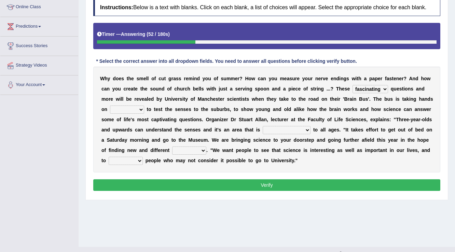
click at [110, 106] on select "activities mages facets revenues" at bounding box center [127, 110] width 34 height 8
click at [307, 130] on select "misleading disproportionate intriguing proximal" at bounding box center [287, 130] width 48 height 8
select select "misleading"
click at [263, 126] on select "misleading disproportionate intriguing proximal" at bounding box center [287, 130] width 48 height 8
click at [187, 152] on select "groups mobs auditors audiences" at bounding box center [189, 150] width 34 height 8
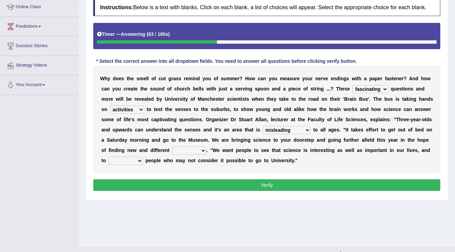
select select "groups"
click at [172, 146] on select "groups mobs auditors audiences" at bounding box center [189, 150] width 34 height 8
click at [135, 163] on select "force plead credit encourage" at bounding box center [126, 161] width 34 height 8
select select "encourage"
click at [109, 157] on select "force plead credit encourage" at bounding box center [126, 161] width 34 height 8
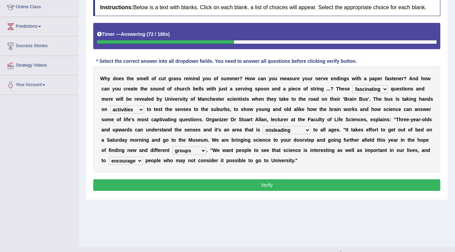
click at [201, 184] on button "Verify" at bounding box center [266, 185] width 347 height 12
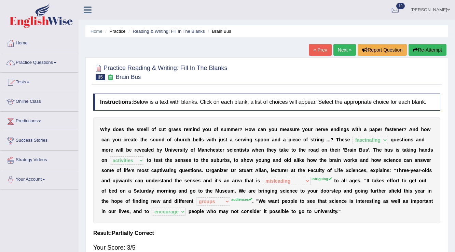
click at [339, 52] on link "Next »" at bounding box center [344, 50] width 23 height 12
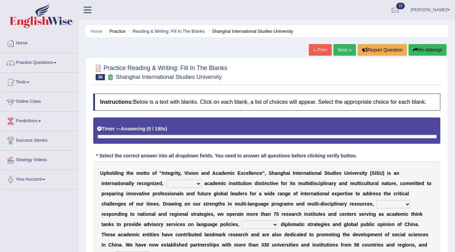
click at [316, 51] on link "« Prev" at bounding box center [320, 50] width 23 height 12
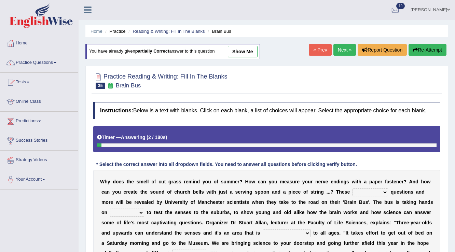
click at [346, 50] on link "Next »" at bounding box center [344, 50] width 23 height 12
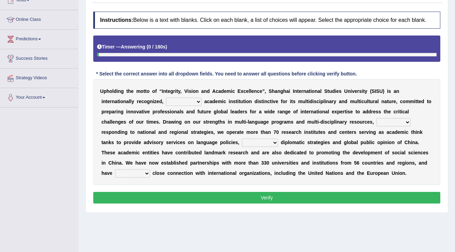
click at [188, 100] on select "universal amiable dishonest prestigious" at bounding box center [184, 102] width 36 height 8
select select "universal"
click at [166, 98] on select "universal amiable dishonest prestigious" at bounding box center [184, 102] width 36 height 8
click at [404, 118] on select "of as with while" at bounding box center [393, 122] width 34 height 8
click at [376, 118] on select "of as with while" at bounding box center [393, 122] width 34 height 8
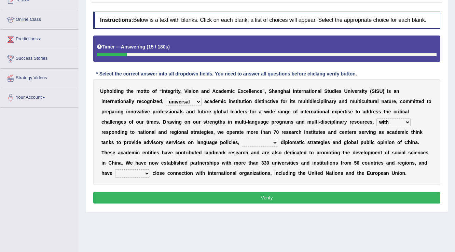
click at [402, 121] on select "of as with while" at bounding box center [393, 122] width 34 height 8
select select "while"
click at [376, 118] on select "of as with while" at bounding box center [393, 122] width 34 height 8
click at [278, 137] on div "U p h o l d i n g t h e m o t t o o f “ I n t e g r i t y , V i s i o n a n d A…" at bounding box center [266, 132] width 347 height 106
click at [277, 142] on select "city's country's university's province's" at bounding box center [260, 143] width 36 height 8
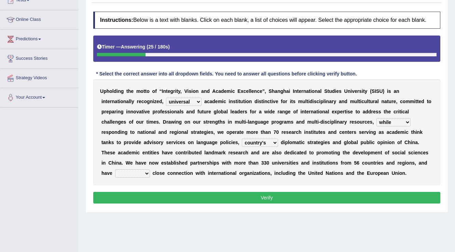
click at [242, 139] on select "city's country's university's province's" at bounding box center [260, 143] width 36 height 8
click at [269, 141] on select "city's country's university's province's" at bounding box center [260, 143] width 36 height 8
select select "university's"
click at [242, 139] on select "city's country's university's province's" at bounding box center [260, 143] width 36 height 8
click at [138, 173] on select "maintained disarmed displaced revised" at bounding box center [132, 173] width 35 height 8
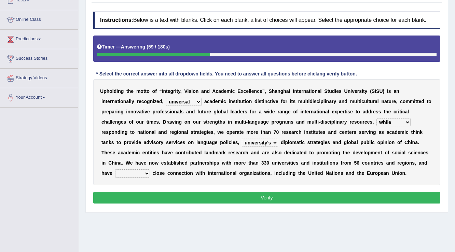
click at [255, 141] on select "city's country's university's province's" at bounding box center [260, 143] width 36 height 8
click at [147, 179] on div "U p h o l d i n g t h e m o t t o o f “ I n t e g r i t y , V i s i o n a n d A…" at bounding box center [266, 132] width 347 height 106
click at [146, 173] on select "maintained disarmed displaced revised" at bounding box center [132, 173] width 35 height 8
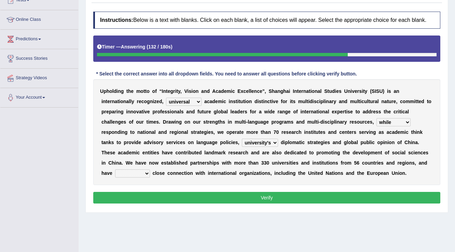
click at [115, 169] on select "maintained disarmed displaced revised" at bounding box center [132, 173] width 35 height 8
click at [143, 169] on select "maintained disarmed displaced revised" at bounding box center [132, 173] width 35 height 8
click at [115, 169] on select "maintained disarmed displaced revised" at bounding box center [132, 173] width 35 height 8
click at [133, 171] on select "maintained disarmed displaced revised" at bounding box center [132, 173] width 35 height 8
select select "displaced"
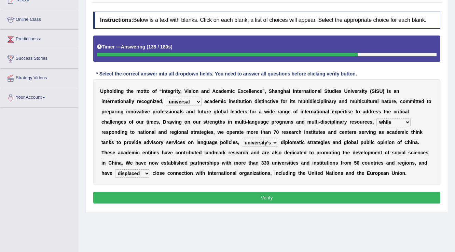
click at [115, 169] on select "maintained disarmed displaced revised" at bounding box center [132, 173] width 35 height 8
click at [214, 196] on button "Verify" at bounding box center [266, 198] width 347 height 12
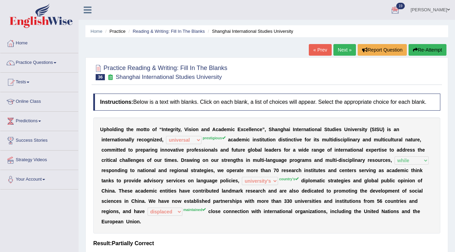
click at [430, 8] on link "Charanjit kaur" at bounding box center [430, 9] width 50 height 18
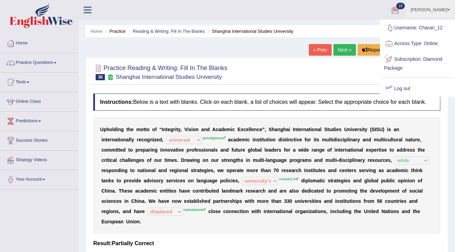
click at [405, 86] on link "Log out" at bounding box center [417, 89] width 74 height 16
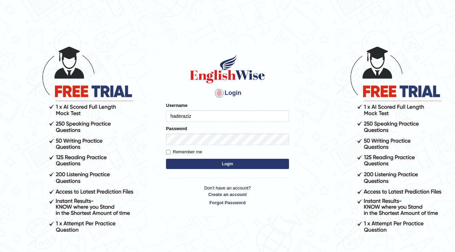
type input "haderaziz"
click at [241, 157] on form "Please fix the following errors: Username haderaziz Password Remember me Login" at bounding box center [227, 136] width 123 height 69
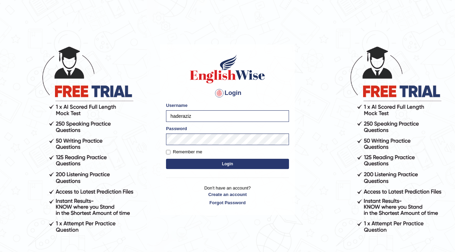
click at [241, 164] on button "Login" at bounding box center [227, 164] width 123 height 10
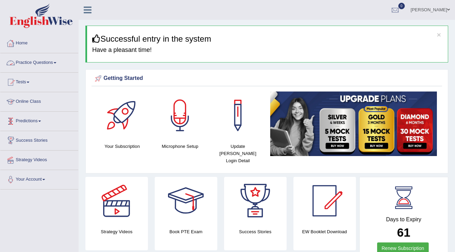
click at [58, 58] on link "Practice Questions" at bounding box center [39, 61] width 78 height 17
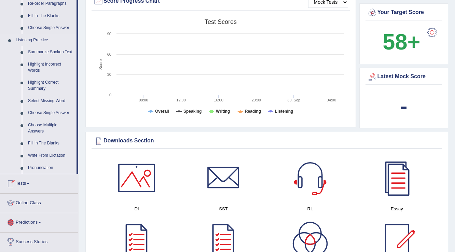
scroll to position [273, 0]
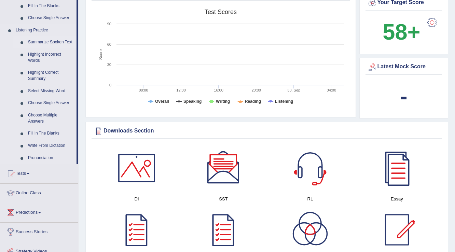
click at [46, 42] on link "Summarize Spoken Text" at bounding box center [51, 42] width 52 height 12
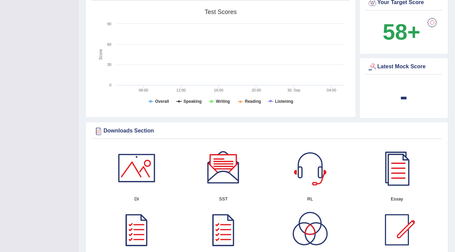
scroll to position [77, 0]
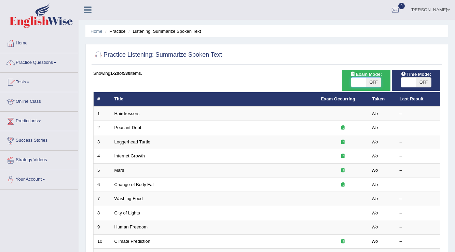
click at [359, 79] on span at bounding box center [358, 83] width 15 height 10
click at [355, 83] on span at bounding box center [358, 83] width 15 height 10
checkbox input "true"
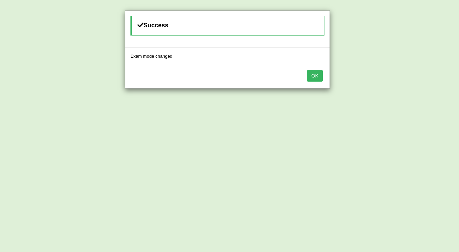
click at [317, 77] on button "OK" at bounding box center [315, 76] width 16 height 12
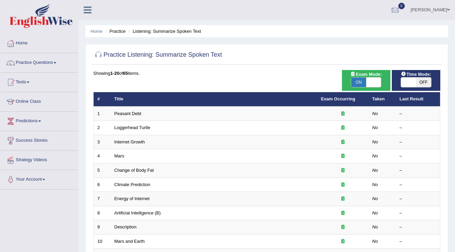
click at [407, 81] on span at bounding box center [408, 83] width 15 height 10
checkbox input "true"
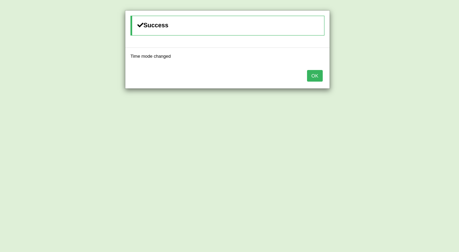
click at [319, 79] on button "OK" at bounding box center [315, 76] width 16 height 12
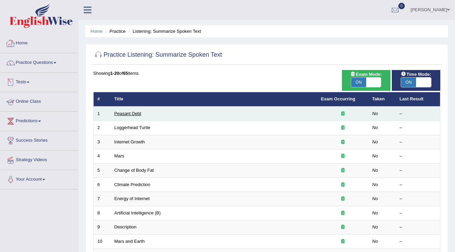
click at [132, 114] on link "Peasant Debt" at bounding box center [127, 113] width 27 height 5
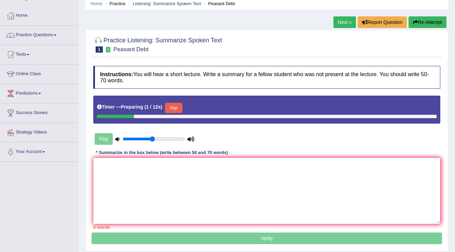
scroll to position [55, 0]
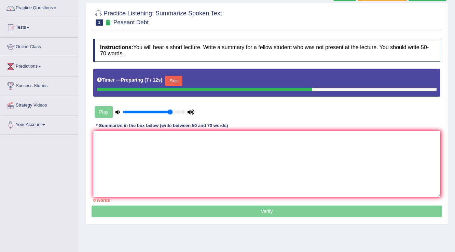
drag, startPoint x: 154, startPoint y: 111, endPoint x: 169, endPoint y: 110, distance: 15.7
type input "0.8"
click at [169, 110] on input "range" at bounding box center [154, 111] width 62 height 5
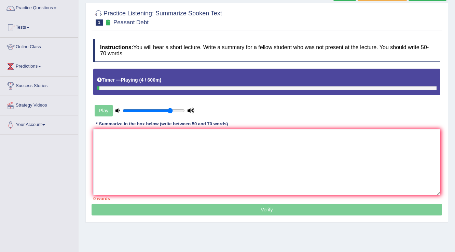
click at [111, 111] on div "Play" at bounding box center [144, 110] width 102 height 17
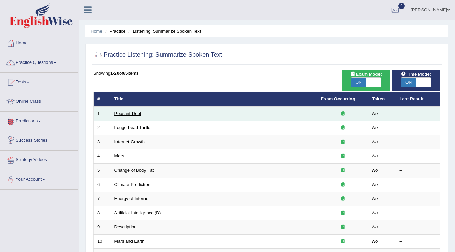
click at [135, 111] on link "Peasant Debt" at bounding box center [127, 113] width 27 height 5
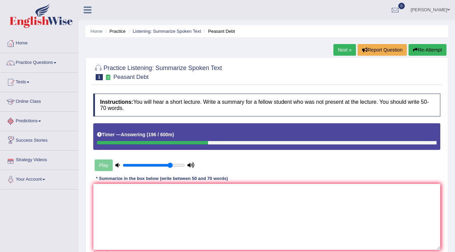
click at [100, 142] on div at bounding box center [152, 142] width 111 height 3
click at [100, 173] on div "Play" at bounding box center [144, 165] width 102 height 17
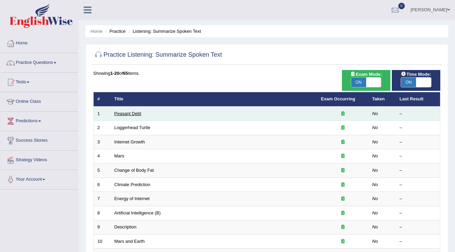
click at [135, 111] on link "Peasant Debt" at bounding box center [127, 113] width 27 height 5
click at [130, 113] on link "Peasant Debt" at bounding box center [127, 113] width 27 height 5
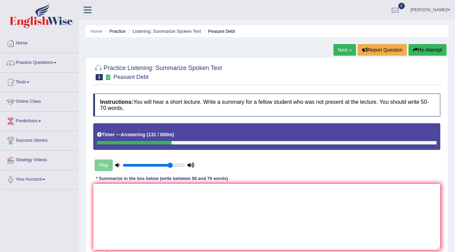
click at [416, 49] on button "Re-Attempt" at bounding box center [427, 50] width 38 height 12
click at [423, 50] on button "Re-Attempt" at bounding box center [427, 50] width 38 height 12
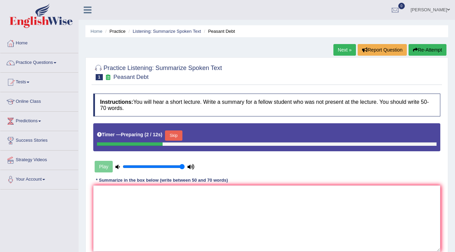
drag, startPoint x: 171, startPoint y: 164, endPoint x: 202, endPoint y: 171, distance: 31.5
type input "1"
click at [185, 169] on input "range" at bounding box center [154, 166] width 62 height 5
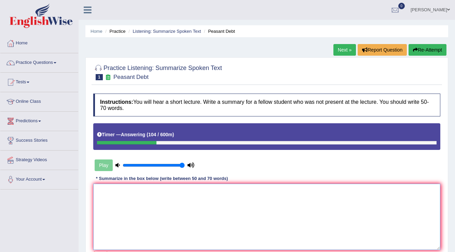
click at [144, 193] on textarea at bounding box center [266, 217] width 347 height 66
type textarea "t"
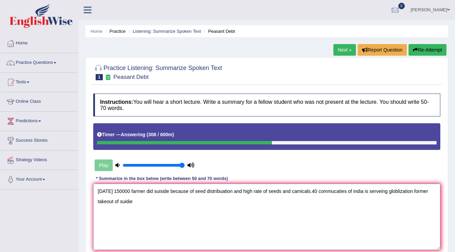
click at [167, 191] on textarea "Today 150000 farmer did suiside because of seed distribuation and high rate of …" at bounding box center [266, 217] width 347 height 66
click at [138, 205] on textarea "Today 150000 farmer did suidie because of seed distribuation and high rate of s…" at bounding box center [266, 217] width 347 height 66
type textarea "Today 150000 farmer did suidie because of seed distribuation and high rate of s…"
click at [225, 172] on div "Play" at bounding box center [178, 165] width 177 height 17
click at [342, 218] on textarea "Today 150000 farmer did suidie because of seed distribuation and high rate of s…" at bounding box center [266, 217] width 347 height 66
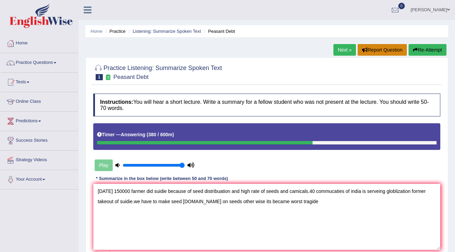
click at [367, 47] on button "Report Question" at bounding box center [382, 50] width 49 height 12
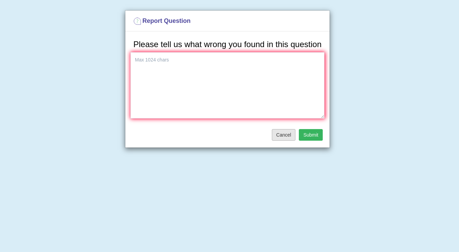
click at [293, 134] on button "Cancel" at bounding box center [284, 135] width 24 height 12
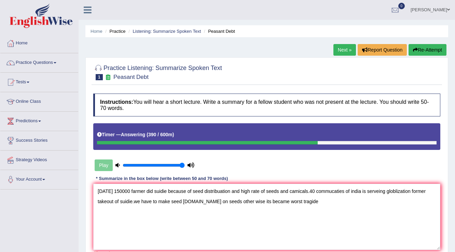
click at [350, 52] on link "Next »" at bounding box center [344, 50] width 23 height 12
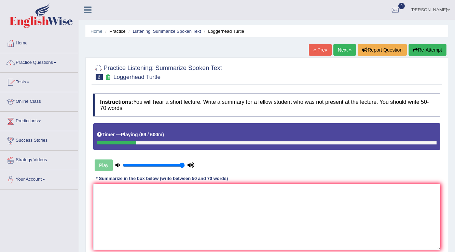
click at [309, 46] on link "« Prev" at bounding box center [320, 50] width 23 height 12
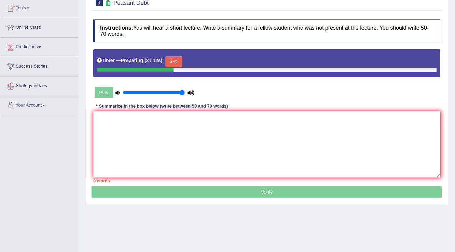
scroll to position [107, 0]
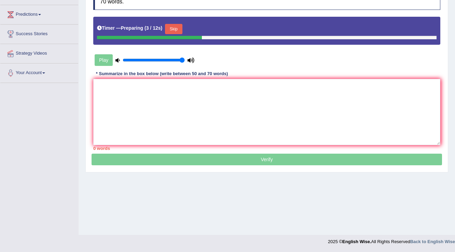
click at [103, 150] on div "0 words" at bounding box center [266, 148] width 347 height 6
click at [285, 161] on p "Verify" at bounding box center [267, 73] width 350 height 183
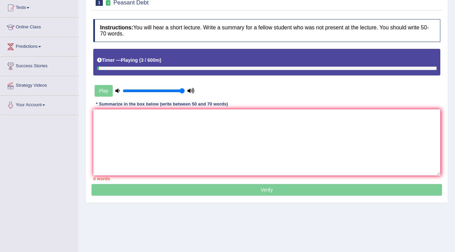
scroll to position [25, 0]
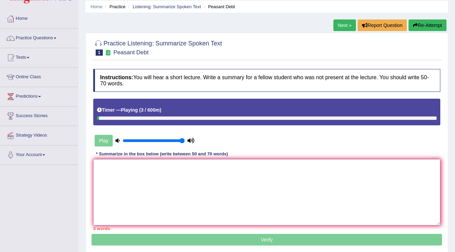
click at [133, 166] on textarea at bounding box center [266, 192] width 347 height 66
type textarea "1"
type textarea "t"
type textarea "T"
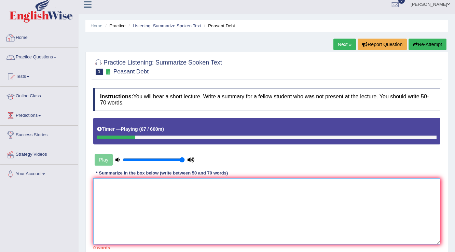
scroll to position [0, 0]
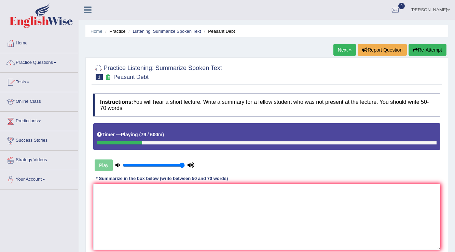
click at [338, 48] on link "Next »" at bounding box center [344, 50] width 23 height 12
drag, startPoint x: 165, startPoint y: 202, endPoint x: 164, endPoint y: 210, distance: 8.3
click at [165, 202] on textarea at bounding box center [266, 217] width 347 height 66
type textarea "i"
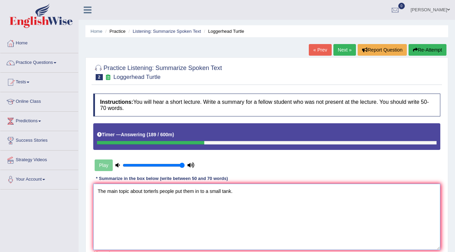
type textarea "The main topic about torterls people put them in to a small tank."
click at [239, 182] on div "Instructions: You will hear a short lecture. Write a summary for a fellow stude…" at bounding box center [267, 174] width 350 height 168
drag, startPoint x: 238, startPoint y: 193, endPoint x: 0, endPoint y: 92, distance: 258.3
click at [0, 93] on div "Toggle navigation Home Practice Questions Speaking Practice Read Aloud Repeat S…" at bounding box center [227, 177] width 455 height 355
click at [431, 52] on button "Re-Attempt" at bounding box center [427, 50] width 38 height 12
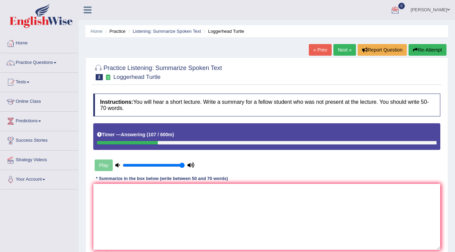
click at [429, 53] on button "Re-Attempt" at bounding box center [427, 50] width 38 height 12
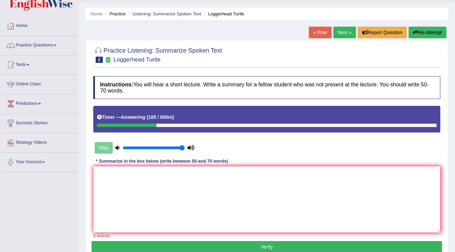
scroll to position [27, 0]
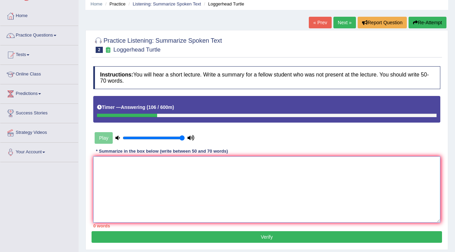
click at [198, 177] on textarea at bounding box center [266, 189] width 347 height 66
type textarea "t"
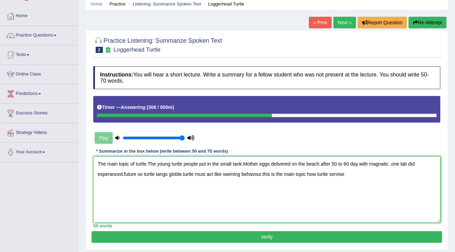
type textarea "The main topic of turtle.The young turtle people put in the small tank.Mother e…"
click at [307, 235] on button "Verify" at bounding box center [267, 237] width 350 height 12
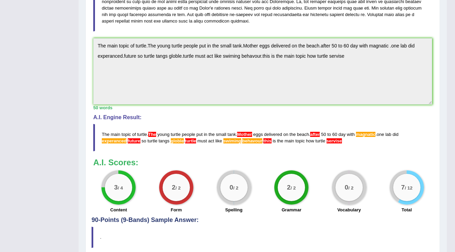
scroll to position [235, 0]
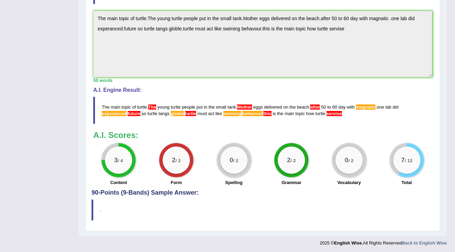
click at [270, 113] on span "this" at bounding box center [267, 113] width 8 height 5
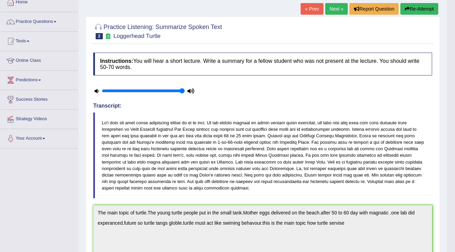
scroll to position [0, 0]
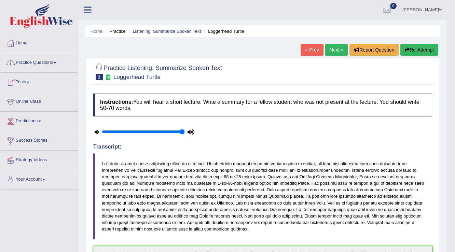
click at [100, 77] on span "2" at bounding box center [99, 77] width 7 height 6
click at [336, 50] on link "Next »" at bounding box center [336, 50] width 23 height 12
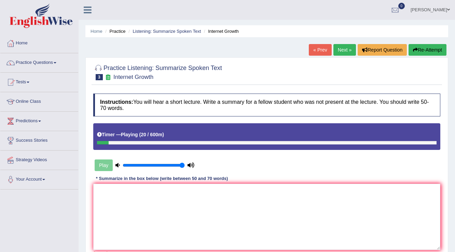
click at [317, 48] on link "« Prev" at bounding box center [320, 50] width 23 height 12
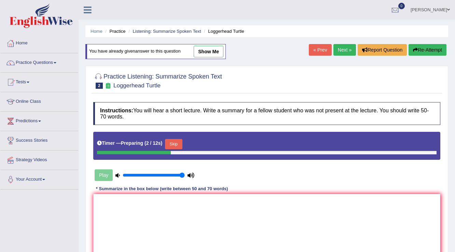
click at [217, 48] on link "show me" at bounding box center [209, 52] width 30 height 12
type textarea "The main topic of turtle.The young turtle people put in the small tank.Mother e…"
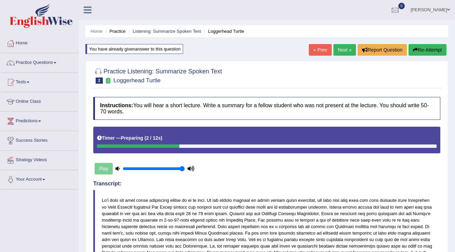
click at [415, 50] on icon "button" at bounding box center [415, 49] width 5 height 5
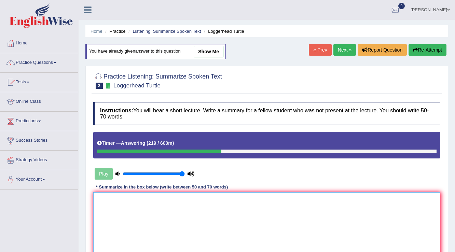
click at [156, 202] on textarea at bounding box center [266, 225] width 347 height 66
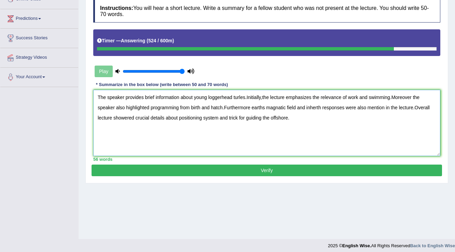
scroll to position [107, 0]
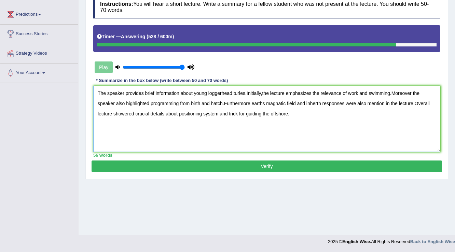
click at [246, 92] on textarea "The speaker provides brief information about young loggerhead turles.Initially,…" at bounding box center [266, 119] width 347 height 66
click at [247, 92] on textarea "The speaker provides brief information about young loggerhead turles.Initially,…" at bounding box center [266, 119] width 347 height 66
click at [222, 101] on textarea "The speaker provides brief information about young loggerhead turles. Initially…" at bounding box center [266, 119] width 347 height 66
click at [224, 103] on textarea "The speaker provides brief information about young loggerhead turles. Initially…" at bounding box center [266, 119] width 347 height 66
click at [251, 102] on textarea "The speaker provides brief information about young loggerhead turles. Initially…" at bounding box center [266, 119] width 347 height 66
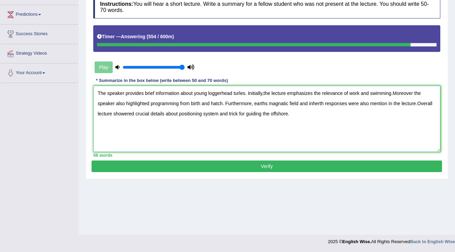
click at [392, 92] on textarea "The speaker provides brief information about young loggerhead turles. Initially…" at bounding box center [266, 119] width 347 height 66
click at [432, 101] on textarea "The speaker provides brief information about young loggerhead turles. Initially…" at bounding box center [266, 119] width 347 height 66
click at [128, 112] on textarea "The speaker provides brief information about young loggerhead turles. Initially…" at bounding box center [266, 119] width 347 height 66
click at [240, 93] on textarea "The speaker provides brief information about young loggerhead turles. Initially…" at bounding box center [266, 119] width 347 height 66
click at [415, 92] on textarea "The speaker provides brief information about young loggerhead turtles. Initiall…" at bounding box center [266, 119] width 347 height 66
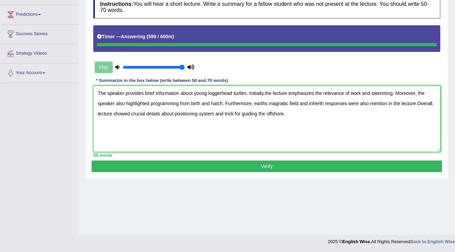
type textarea "The speaker provides brief information about young loggerhead turtles. Initiall…"
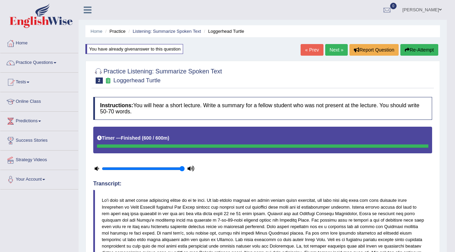
scroll to position [0, 0]
click at [411, 48] on button "Re-Attempt" at bounding box center [419, 50] width 38 height 12
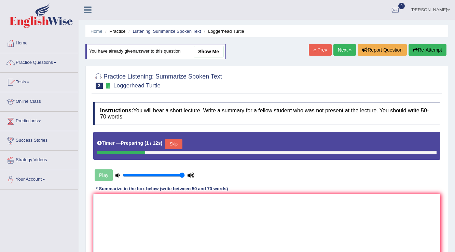
click at [179, 141] on button "Skip" at bounding box center [173, 144] width 17 height 10
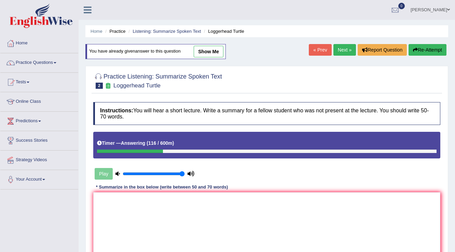
click at [344, 50] on link "Next »" at bounding box center [344, 50] width 23 height 12
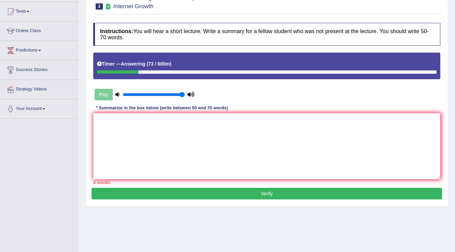
scroll to position [52, 0]
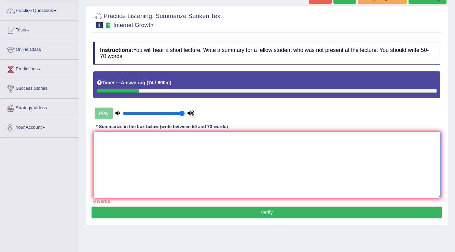
click at [136, 146] on textarea at bounding box center [266, 165] width 347 height 66
click at [344, 138] on textarea at bounding box center [266, 165] width 347 height 66
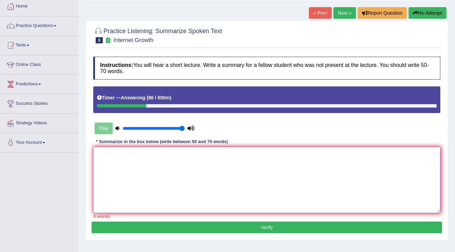
scroll to position [0, 0]
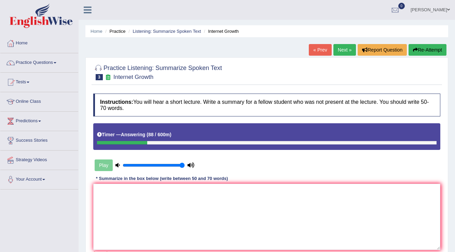
click at [429, 45] on button "Re-Attempt" at bounding box center [427, 50] width 38 height 12
click at [172, 190] on textarea at bounding box center [266, 217] width 347 height 66
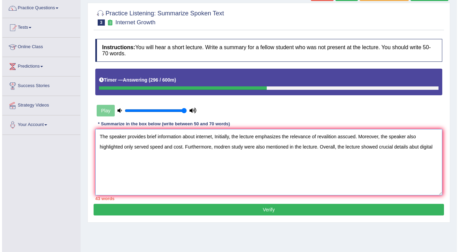
scroll to position [27, 0]
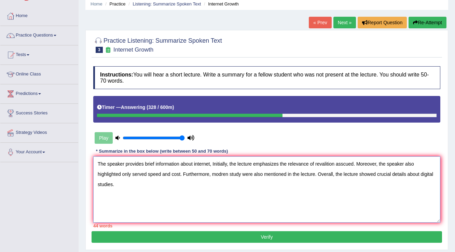
click at [317, 172] on textarea "The speaker provides brief information about internet, Initially, the lecture e…" at bounding box center [266, 189] width 347 height 66
click at [114, 183] on textarea "The speaker provides brief information about internet, Initially, the lecture e…" at bounding box center [266, 189] width 347 height 66
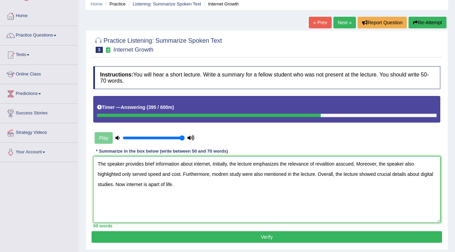
type textarea "The speaker provides brief information about internet, Initially, the lecture e…"
click at [244, 232] on button "Verify" at bounding box center [267, 237] width 350 height 12
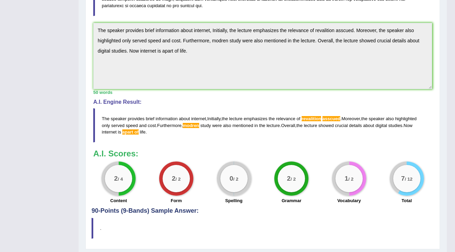
scroll to position [216, 0]
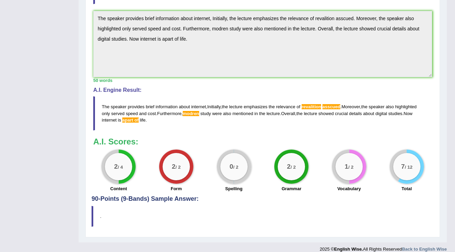
click at [321, 101] on blockquote "The speaker provides brief information about internet , Initially , the lecture…" at bounding box center [262, 113] width 339 height 34
click at [328, 104] on span "asscued" at bounding box center [331, 106] width 18 height 5
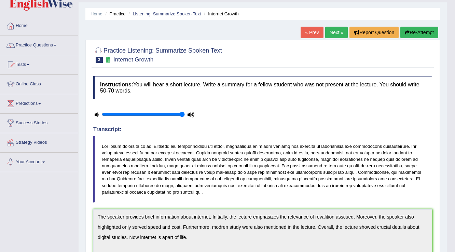
scroll to position [27, 0]
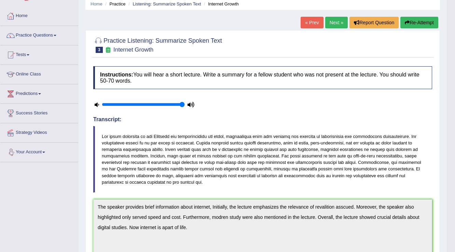
click at [336, 24] on link "Next »" at bounding box center [336, 23] width 23 height 12
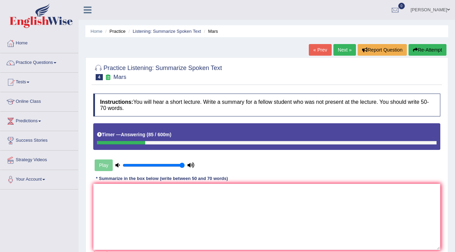
click at [427, 50] on button "Re-Attempt" at bounding box center [427, 50] width 38 height 12
click at [415, 54] on button "Re-Attempt" at bounding box center [427, 50] width 38 height 12
click at [186, 207] on textarea at bounding box center [266, 217] width 347 height 66
type textarea "The"
click at [15, 45] on link "Home" at bounding box center [39, 42] width 78 height 17
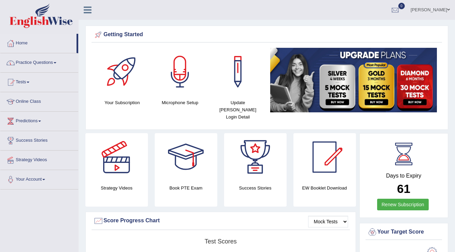
click at [51, 61] on link "Practice Questions" at bounding box center [39, 61] width 78 height 17
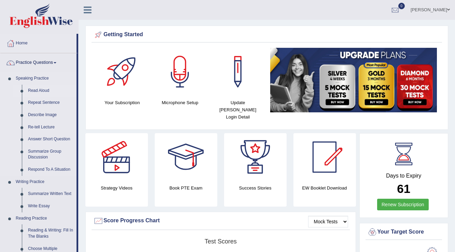
click at [43, 88] on link "Read Aloud" at bounding box center [51, 91] width 52 height 12
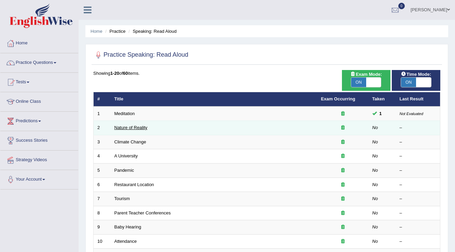
click at [135, 127] on link "Nature of Reality" at bounding box center [130, 127] width 33 height 5
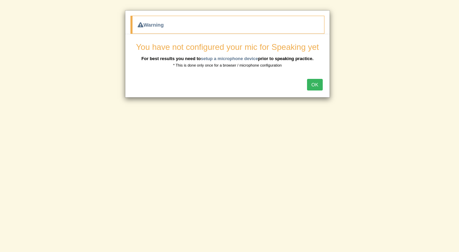
drag, startPoint x: 295, startPoint y: 86, endPoint x: 303, endPoint y: 89, distance: 8.1
click at [295, 86] on div "OK" at bounding box center [227, 85] width 204 height 24
click at [316, 87] on button "OK" at bounding box center [315, 85] width 16 height 12
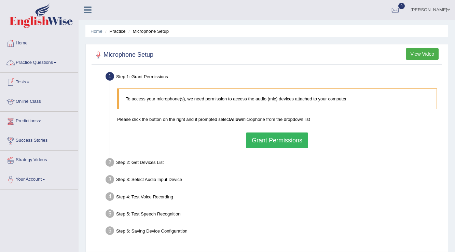
click at [41, 62] on link "Practice Questions" at bounding box center [39, 61] width 78 height 17
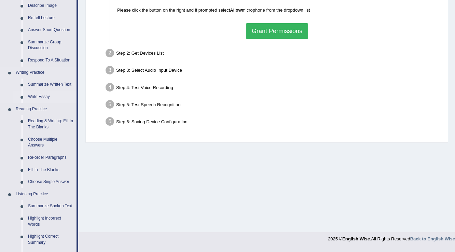
scroll to position [137, 0]
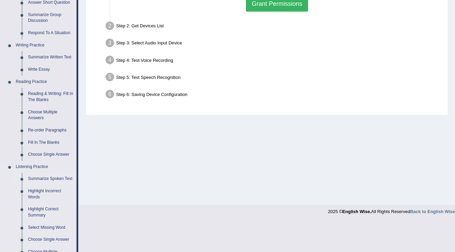
click at [63, 174] on link "Summarize Spoken Text" at bounding box center [51, 179] width 52 height 12
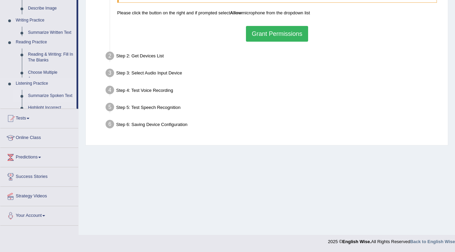
scroll to position [107, 0]
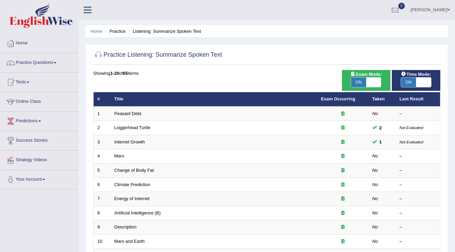
scroll to position [27, 0]
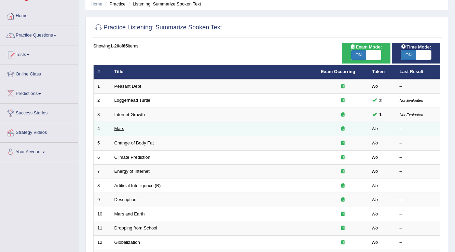
click at [115, 126] on link "Mars" at bounding box center [119, 128] width 10 height 5
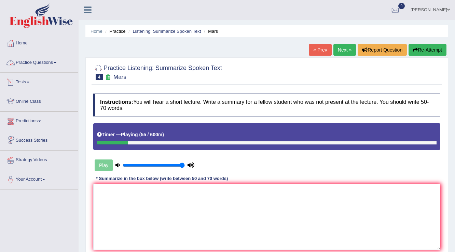
click at [112, 157] on div "Play" at bounding box center [144, 165] width 102 height 17
drag, startPoint x: 113, startPoint y: 167, endPoint x: 107, endPoint y: 167, distance: 6.1
click at [113, 167] on div "Play" at bounding box center [144, 165] width 102 height 17
click at [107, 167] on div "Play" at bounding box center [144, 165] width 102 height 17
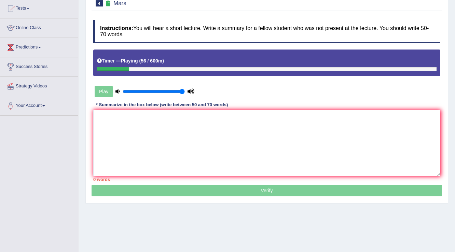
scroll to position [107, 0]
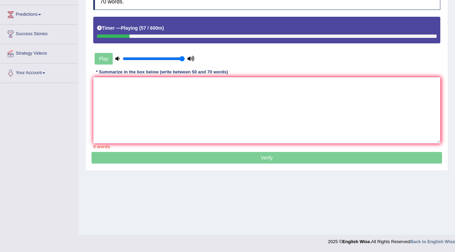
drag, startPoint x: 90, startPoint y: 142, endPoint x: 96, endPoint y: 143, distance: 5.3
click at [96, 143] on div "Practice Listening: Summarize Spoken Text 4 Mars Instructions: You will hear a …" at bounding box center [266, 61] width 363 height 220
click at [313, 173] on div "Home Practice Listening: Summarize Spoken Text Mars « Prev Next » Report Questi…" at bounding box center [267, 63] width 376 height 341
click at [304, 166] on div "Practice Listening: Summarize Spoken Text 4 Mars Instructions: You will hear a …" at bounding box center [266, 61] width 363 height 220
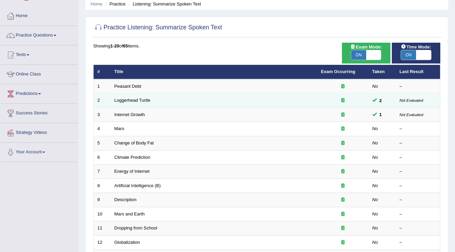
click at [376, 98] on span at bounding box center [374, 100] width 4 height 4
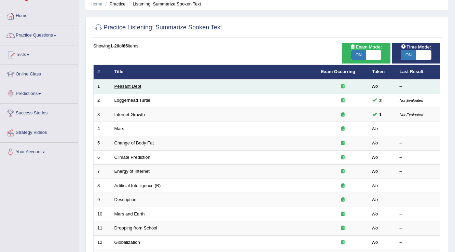
click at [121, 87] on link "Peasant Debt" at bounding box center [127, 86] width 27 height 5
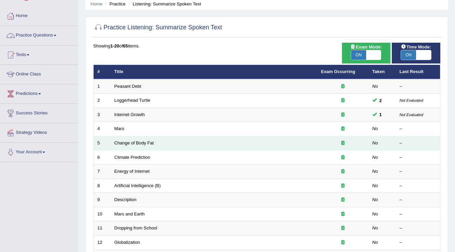
scroll to position [27, 0]
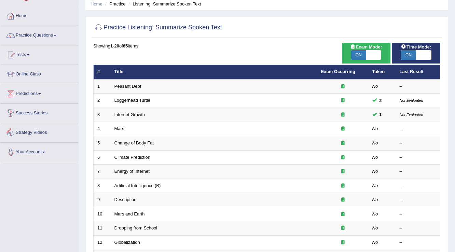
click at [41, 131] on link "Strategy Videos" at bounding box center [39, 131] width 78 height 17
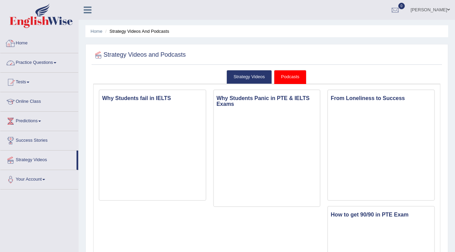
click at [31, 63] on link "Practice Questions" at bounding box center [39, 61] width 78 height 17
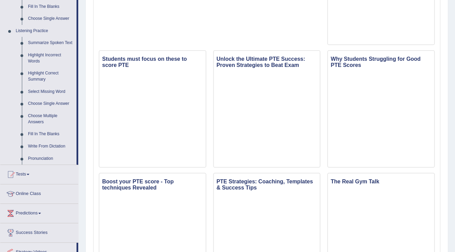
scroll to position [273, 0]
click at [38, 43] on link "Summarize Spoken Text" at bounding box center [51, 42] width 52 height 12
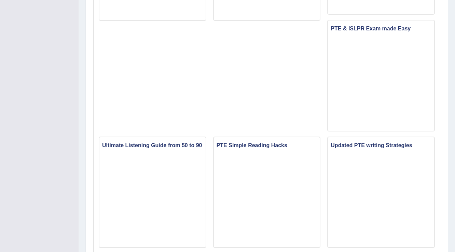
scroll to position [454, 0]
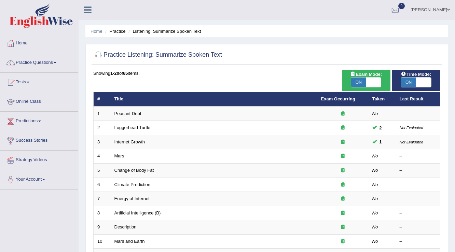
click at [23, 100] on link "Online Class" at bounding box center [39, 100] width 78 height 17
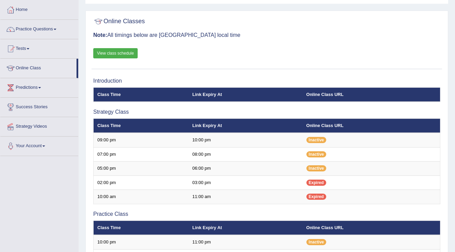
scroll to position [137, 0]
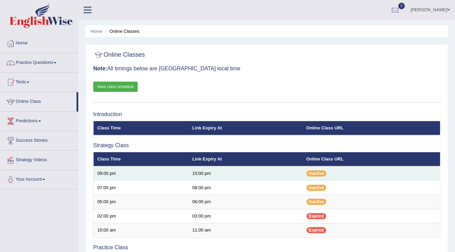
scroll to position [27, 0]
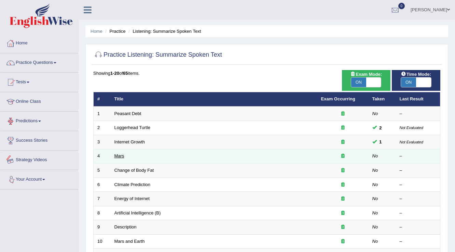
click at [115, 154] on link "Mars" at bounding box center [119, 155] width 10 height 5
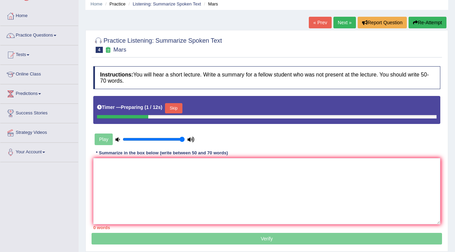
click at [180, 111] on button "Skip" at bounding box center [173, 108] width 17 height 10
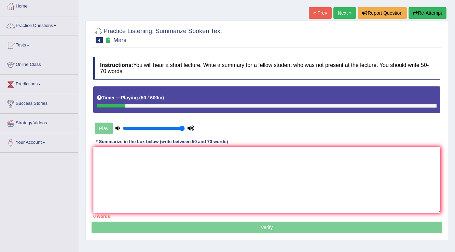
scroll to position [27, 0]
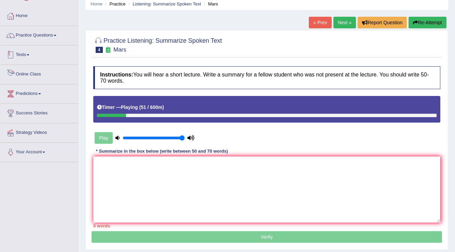
click at [42, 41] on link "Practice Questions" at bounding box center [39, 34] width 78 height 17
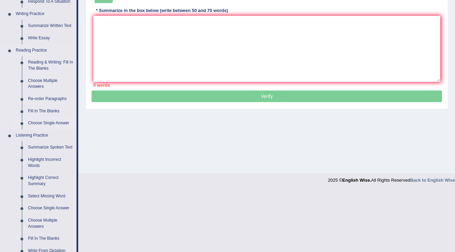
scroll to position [246, 0]
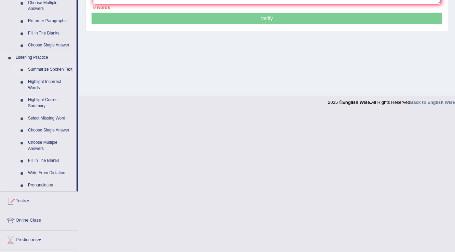
click at [57, 70] on link "Summarize Spoken Text" at bounding box center [51, 70] width 52 height 12
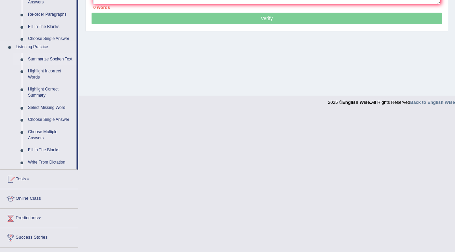
scroll to position [107, 0]
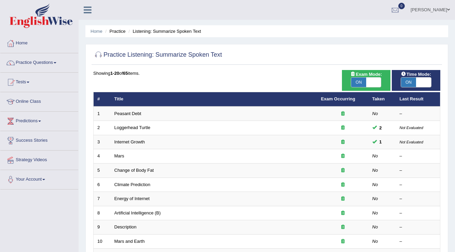
click at [423, 81] on span at bounding box center [423, 83] width 15 height 10
checkbox input "false"
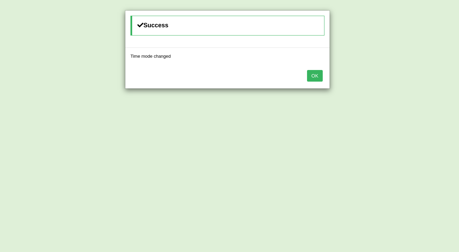
click at [320, 79] on button "OK" at bounding box center [315, 76] width 16 height 12
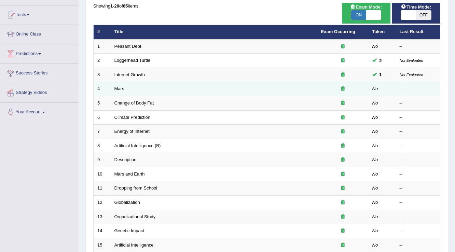
scroll to position [82, 0]
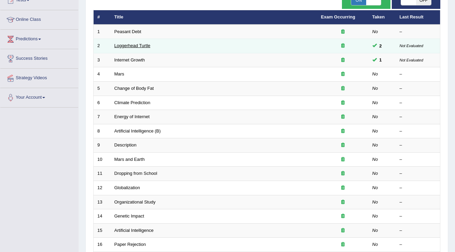
click at [135, 47] on link "Loggerhead Turtle" at bounding box center [132, 45] width 36 height 5
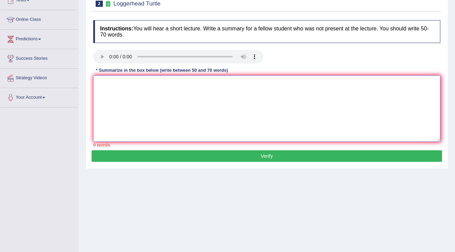
click at [220, 95] on textarea at bounding box center [266, 108] width 347 height 66
type textarea "tgyhhj"
click at [232, 157] on button "Verify" at bounding box center [267, 156] width 350 height 12
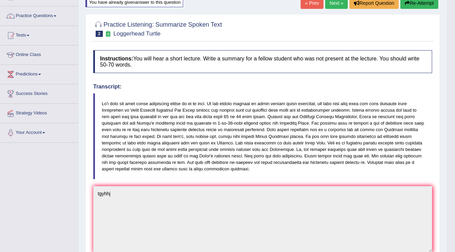
scroll to position [27, 0]
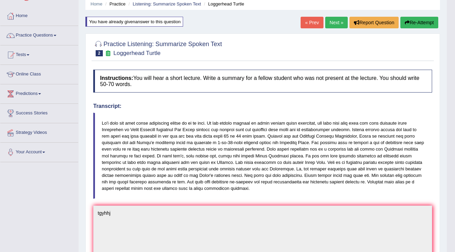
click at [336, 20] on link "Next »" at bounding box center [336, 23] width 23 height 12
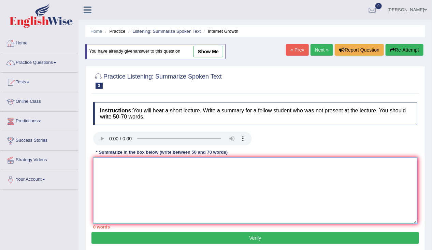
drag, startPoint x: 186, startPoint y: 219, endPoint x: 181, endPoint y: 215, distance: 6.4
click at [191, 218] on textarea at bounding box center [255, 190] width 324 height 66
drag, startPoint x: 165, startPoint y: 234, endPoint x: 165, endPoint y: 230, distance: 4.2
click at [168, 233] on button "Verify" at bounding box center [256, 238] width 328 height 12
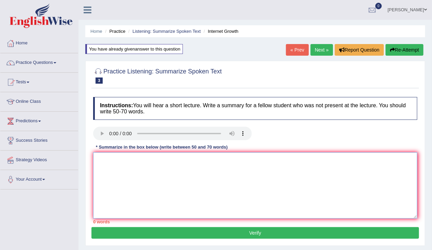
click at [128, 163] on textarea at bounding box center [255, 185] width 324 height 66
type textarea "a"
click at [234, 228] on button "Verify" at bounding box center [256, 233] width 328 height 12
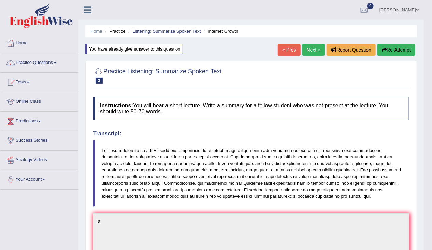
click at [382, 51] on icon "button" at bounding box center [384, 49] width 5 height 5
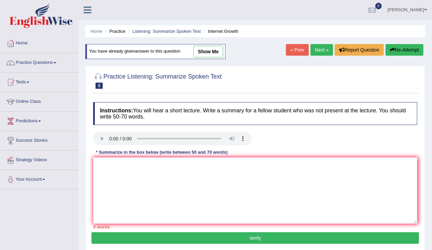
click at [323, 52] on link "Next »" at bounding box center [322, 50] width 23 height 12
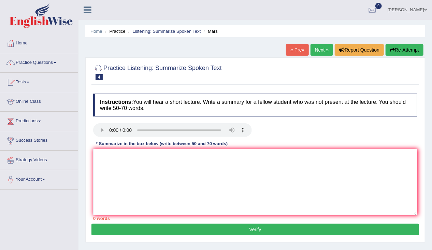
click at [389, 52] on button "Re-Attempt" at bounding box center [405, 50] width 38 height 12
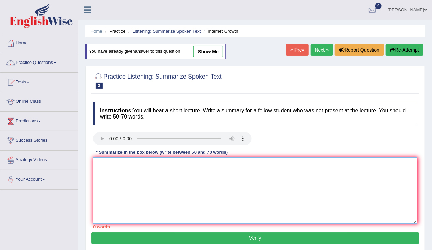
click at [158, 184] on textarea at bounding box center [255, 190] width 324 height 66
click at [322, 52] on link "Next »" at bounding box center [322, 50] width 23 height 12
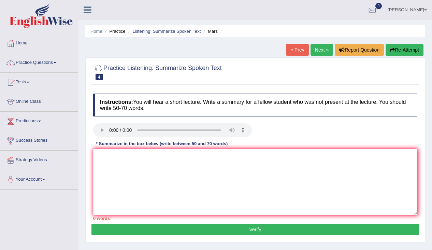
click at [109, 150] on textarea at bounding box center [255, 182] width 324 height 66
type textarea "a"
click at [205, 224] on button "Verify" at bounding box center [256, 230] width 328 height 12
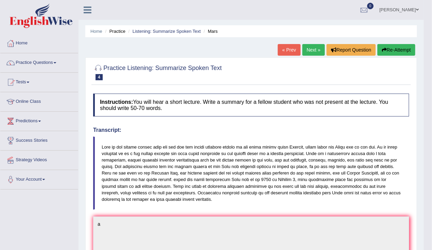
click at [135, 163] on blockquote at bounding box center [251, 173] width 316 height 73
click at [130, 169] on blockquote at bounding box center [251, 173] width 316 height 73
click at [132, 166] on blockquote at bounding box center [251, 173] width 316 height 73
click at [404, 52] on button "Re-Attempt" at bounding box center [397, 50] width 38 height 12
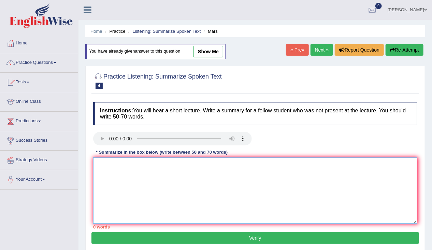
click at [200, 190] on textarea at bounding box center [255, 190] width 324 height 66
click at [314, 51] on link "Next »" at bounding box center [322, 50] width 23 height 12
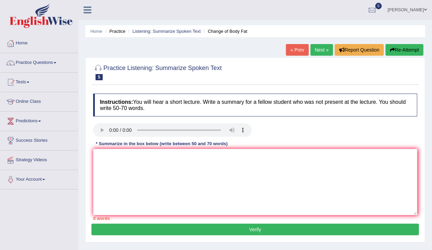
click at [317, 49] on link "Next »" at bounding box center [322, 50] width 23 height 12
click at [59, 64] on link "Practice Questions" at bounding box center [39, 61] width 78 height 17
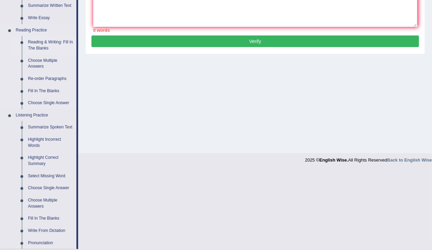
scroll to position [191, 0]
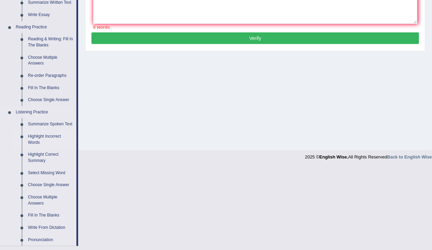
click at [37, 137] on link "Highlight Incorrect Words" at bounding box center [51, 139] width 52 height 18
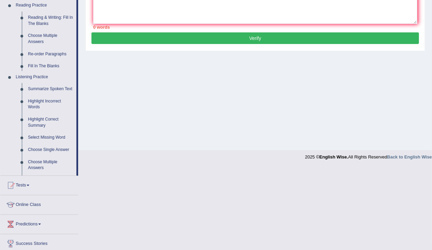
scroll to position [109, 0]
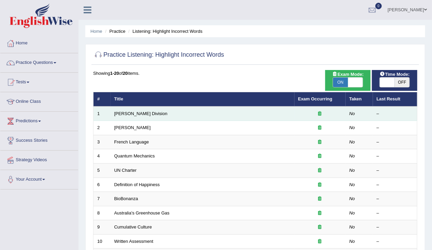
click at [137, 116] on td "[PERSON_NAME] Division" at bounding box center [203, 114] width 184 height 14
click at [117, 113] on link "[PERSON_NAME] Division" at bounding box center [140, 113] width 53 height 5
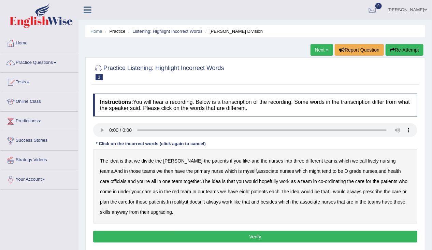
click at [81, 250] on html "Toggle navigation Home Practice Questions Speaking Practice Read Aloud Repeat S…" at bounding box center [216, 125] width 432 height 250
click at [113, 161] on b "idea" at bounding box center [114, 160] width 9 height 5
click at [136, 161] on b "we" at bounding box center [137, 160] width 6 height 5
click at [258, 169] on b "associate" at bounding box center [268, 170] width 20 height 5
click at [258, 171] on b "associate" at bounding box center [268, 170] width 20 height 5
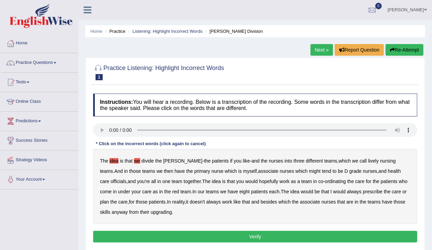
click at [137, 158] on b "we" at bounding box center [137, 160] width 6 height 5
click at [115, 159] on b "idea" at bounding box center [114, 160] width 9 height 5
click at [152, 159] on b "divide" at bounding box center [147, 160] width 13 height 5
click at [173, 162] on b "[PERSON_NAME]" at bounding box center [182, 160] width 39 height 5
click at [368, 158] on b "lively" at bounding box center [373, 160] width 11 height 5
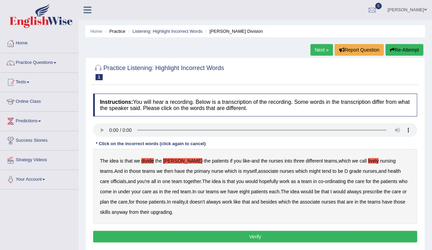
click at [258, 171] on b "associate" at bounding box center [268, 170] width 20 height 5
click at [126, 179] on b "officials" at bounding box center [119, 181] width 16 height 5
click at [325, 181] on b "ordinating" at bounding box center [335, 181] width 21 height 5
click at [118, 191] on b "under" at bounding box center [124, 191] width 12 height 5
click at [363, 191] on b "prescribe" at bounding box center [373, 191] width 20 height 5
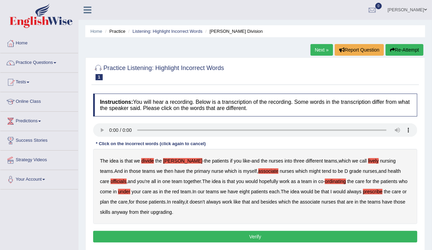
click at [172, 202] on b "reality" at bounding box center [178, 201] width 12 height 5
click at [261, 201] on b "besides" at bounding box center [269, 201] width 16 height 5
click at [300, 202] on b "associate" at bounding box center [310, 201] width 20 height 5
click at [112, 213] on b "anyway" at bounding box center [120, 211] width 16 height 5
click at [165, 235] on button "Verify" at bounding box center [255, 237] width 324 height 12
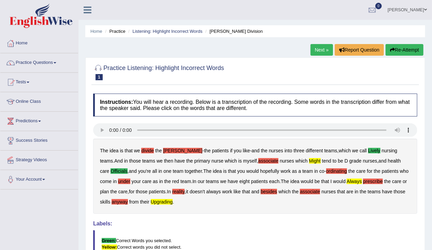
click at [163, 228] on div "Labels: Green: Correct Words you selected. Yellow: Correct words you did not se…" at bounding box center [255, 242] width 324 height 43
click at [411, 53] on button "Re-Attempt" at bounding box center [405, 50] width 38 height 12
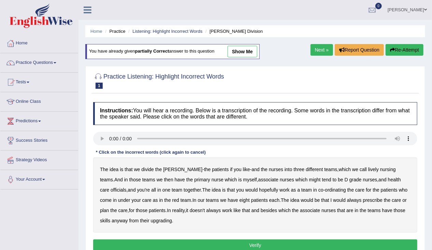
click at [167, 167] on b "[PERSON_NAME]" at bounding box center [182, 169] width 39 height 5
click at [194, 178] on b "primary" at bounding box center [202, 179] width 16 height 5
click at [258, 178] on b "associate" at bounding box center [268, 179] width 20 height 5
click at [350, 178] on b "grade" at bounding box center [356, 179] width 12 height 5
click at [286, 176] on div "The idea is that we divide the ward - the patients if you like - and the nurses…" at bounding box center [255, 194] width 324 height 75
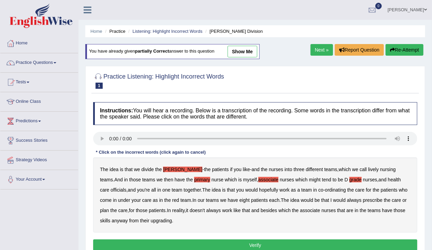
click at [309, 179] on b "might" at bounding box center [315, 179] width 12 height 5
click at [149, 211] on b "patients" at bounding box center [157, 210] width 17 height 5
click at [206, 197] on b "teams" at bounding box center [212, 199] width 13 height 5
click at [251, 201] on b "patients" at bounding box center [259, 199] width 17 height 5
click at [303, 212] on b "associate" at bounding box center [310, 210] width 20 height 5
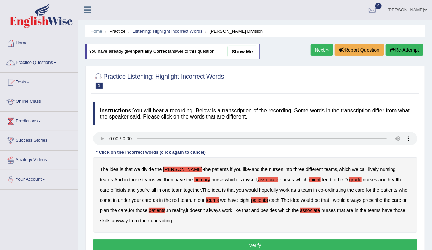
click at [382, 210] on b "have" at bounding box center [387, 210] width 10 height 5
click at [392, 208] on div "The idea is that we divide the ward - the patients if you like - and the nurses…" at bounding box center [255, 194] width 324 height 75
click at [110, 218] on b "skills" at bounding box center [105, 220] width 10 height 5
click at [157, 221] on b "upgrading" at bounding box center [161, 220] width 21 height 5
click at [212, 249] on button "Verify" at bounding box center [255, 245] width 324 height 12
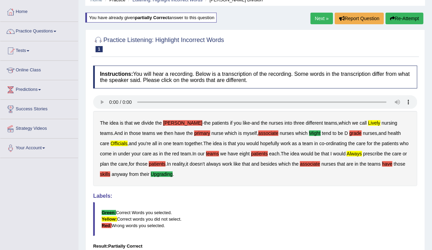
scroll to position [82, 0]
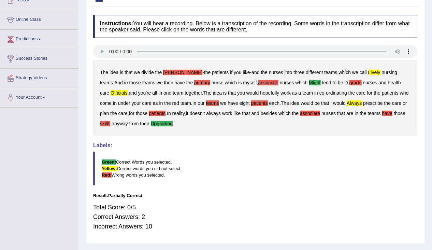
click at [347, 102] on b "always" at bounding box center [354, 102] width 15 height 5
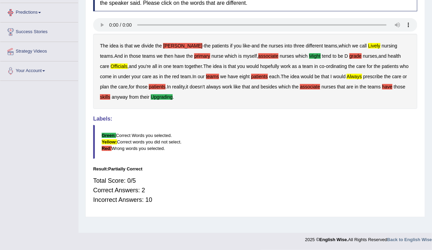
scroll to position [0, 0]
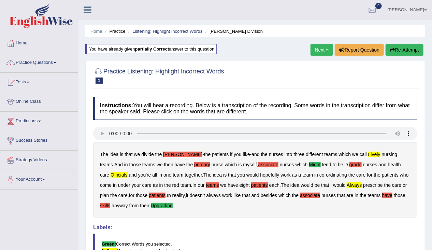
drag, startPoint x: 322, startPoint y: 54, endPoint x: 326, endPoint y: 53, distance: 3.9
click at [323, 53] on link "Next »" at bounding box center [322, 50] width 23 height 12
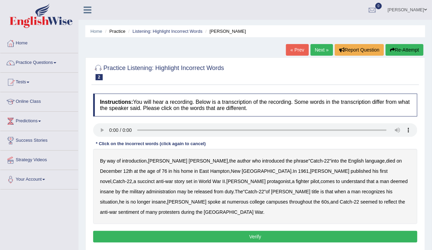
click at [155, 179] on b "succinct" at bounding box center [146, 181] width 17 height 5
click at [164, 179] on b "anti" at bounding box center [160, 181] width 8 height 5
click at [267, 182] on b "protagonist" at bounding box center [279, 181] width 24 height 5
click at [176, 189] on b "administration" at bounding box center [161, 191] width 30 height 5
click at [362, 191] on b "recognizes" at bounding box center [373, 191] width 23 height 5
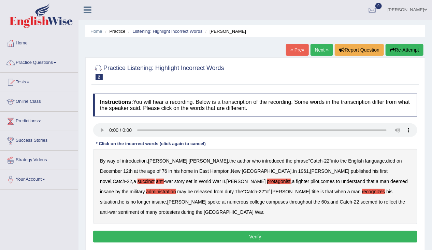
click at [290, 200] on b "throughout" at bounding box center [301, 201] width 23 height 5
drag, startPoint x: 188, startPoint y: 201, endPoint x: 191, endPoint y: 200, distance: 3.6
click at [361, 201] on b "seemed" at bounding box center [369, 201] width 17 height 5
click at [117, 209] on b "war" at bounding box center [113, 211] width 8 height 5
click at [180, 209] on b "protesters" at bounding box center [169, 211] width 21 height 5
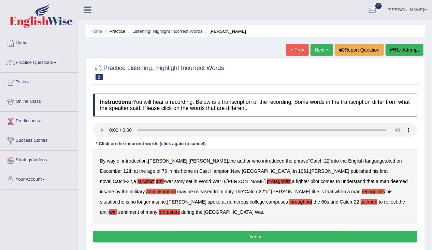
click at [254, 231] on button "Verify" at bounding box center [255, 237] width 324 height 12
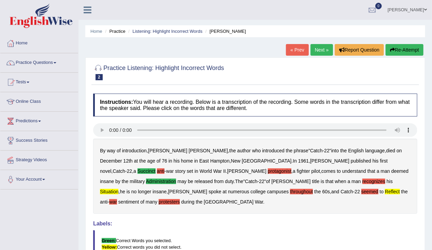
click at [359, 230] on blockquote "Green: Correct Words you selected. Yellow: Correct words you did not select. Re…" at bounding box center [255, 247] width 324 height 34
click at [177, 179] on b "administration" at bounding box center [161, 181] width 30 height 5
click at [156, 168] on b "succinct" at bounding box center [147, 170] width 18 height 5
click at [165, 168] on b "anti" at bounding box center [161, 170] width 8 height 5
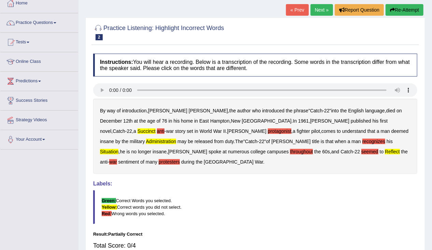
scroll to position [109, 0]
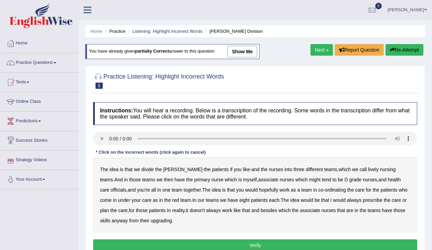
click at [0, 0] on small "[PERSON_NAME] Division" at bounding box center [0, 0] width 0 height 0
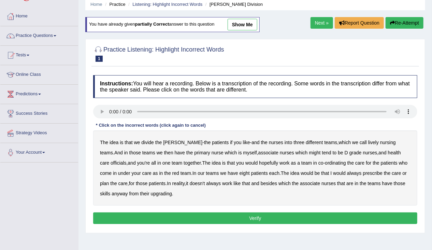
scroll to position [27, 0]
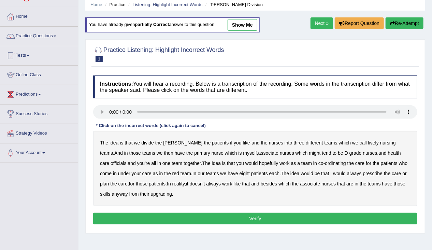
click at [247, 27] on link "show me" at bounding box center [243, 25] width 30 height 12
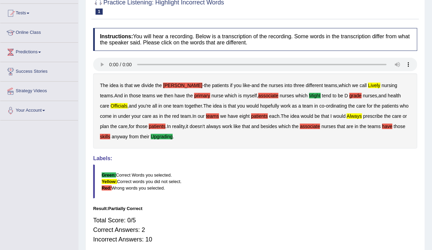
scroll to position [0, 0]
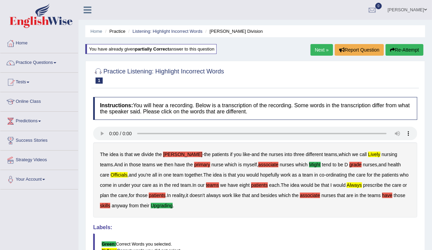
click at [393, 48] on icon "button" at bounding box center [392, 49] width 5 height 5
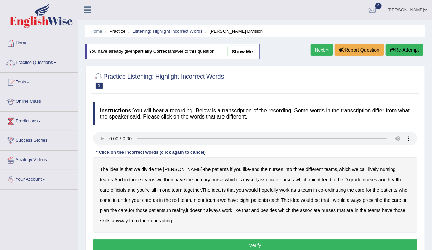
click at [172, 168] on b "[PERSON_NAME]" at bounding box center [182, 169] width 39 height 5
click at [194, 178] on b "primary" at bounding box center [202, 179] width 16 height 5
click at [258, 179] on b "associate" at bounding box center [268, 179] width 20 height 5
drag, startPoint x: 285, startPoint y: 181, endPoint x: 289, endPoint y: 181, distance: 3.8
click at [309, 181] on b "might" at bounding box center [315, 179] width 12 height 5
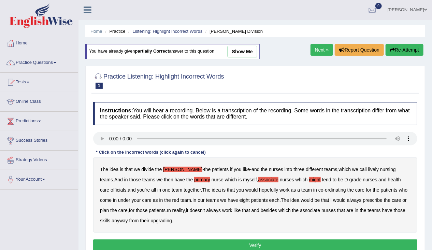
click at [350, 180] on b "grade" at bounding box center [356, 179] width 12 height 5
click at [126, 187] on b "officials" at bounding box center [119, 189] width 16 height 5
click at [363, 197] on b "prescribe" at bounding box center [373, 199] width 20 height 5
click at [256, 243] on button "Verify" at bounding box center [255, 245] width 324 height 12
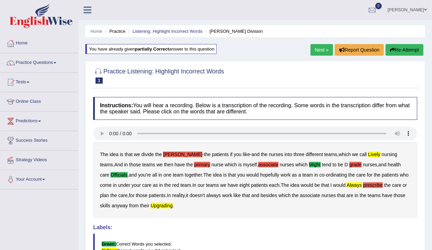
click at [397, 52] on button "Re-Attempt" at bounding box center [405, 50] width 38 height 12
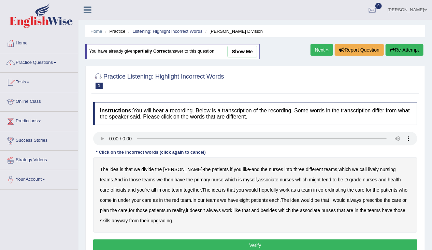
click at [368, 167] on b "lively" at bounding box center [373, 169] width 11 height 5
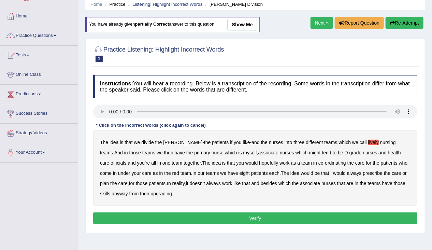
scroll to position [27, 0]
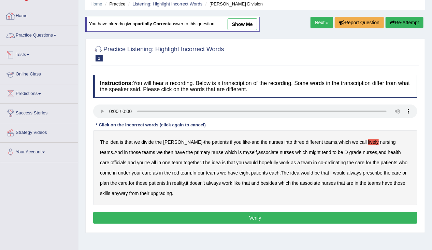
click at [90, 87] on div "Practice Listening: Highlight Incorrect Words 1 [PERSON_NAME] Division Instruct…" at bounding box center [255, 136] width 340 height 194
click at [403, 22] on button "Re-Attempt" at bounding box center [405, 23] width 38 height 12
click at [30, 73] on link "Online Class" at bounding box center [39, 73] width 78 height 17
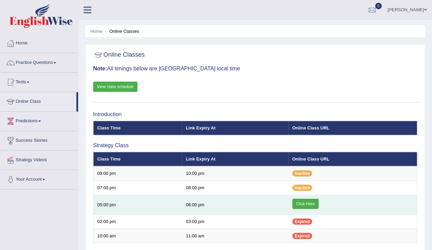
click at [297, 207] on link "Click Here" at bounding box center [306, 204] width 26 height 10
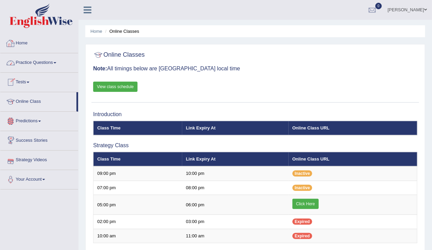
click at [28, 64] on link "Practice Questions" at bounding box center [39, 61] width 78 height 17
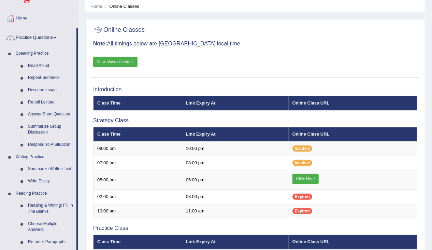
scroll to position [137, 0]
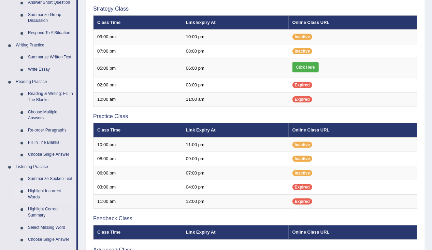
click at [37, 191] on link "Highlight Incorrect Words" at bounding box center [51, 194] width 52 height 18
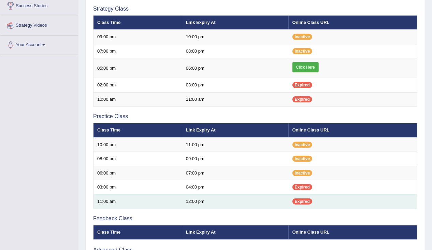
scroll to position [143, 0]
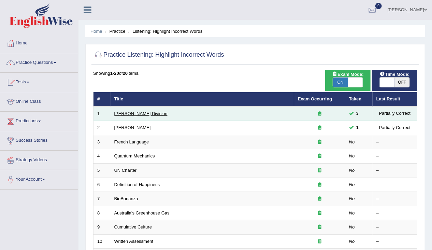
click at [134, 111] on link "[PERSON_NAME] Division" at bounding box center [140, 113] width 53 height 5
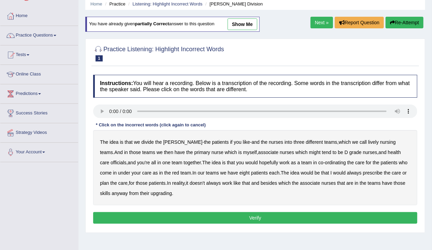
scroll to position [27, 0]
drag, startPoint x: 347, startPoint y: 141, endPoint x: 355, endPoint y: 140, distance: 8.9
click at [368, 141] on b "lively" at bounding box center [373, 141] width 11 height 5
drag, startPoint x: 299, startPoint y: 150, endPoint x: 302, endPoint y: 145, distance: 5.2
click at [302, 146] on div "The idea is that we divide the ward - the patients if you like - and the nurses…" at bounding box center [255, 167] width 324 height 75
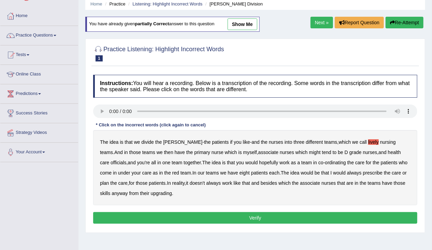
click at [350, 151] on b "grade" at bounding box center [356, 152] width 12 height 5
click at [408, 23] on button "Re-Attempt" at bounding box center [405, 23] width 38 height 12
click at [368, 140] on b "lively" at bounding box center [373, 141] width 11 height 5
click at [309, 150] on b "might" at bounding box center [315, 152] width 12 height 5
click at [126, 160] on b "officials" at bounding box center [119, 162] width 16 height 5
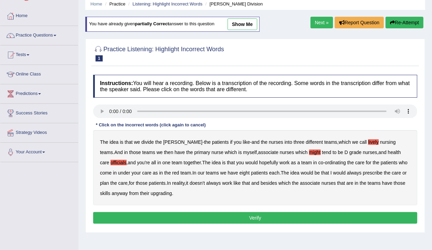
click at [347, 170] on b "always" at bounding box center [354, 172] width 15 height 5
click at [151, 191] on b "upgrading" at bounding box center [161, 193] width 21 height 5
click at [146, 216] on button "Verify" at bounding box center [255, 218] width 324 height 12
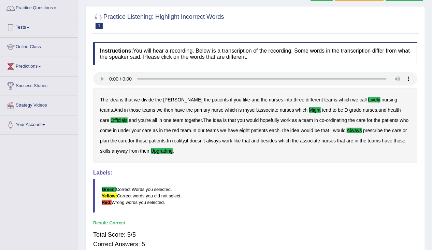
scroll to position [27, 0]
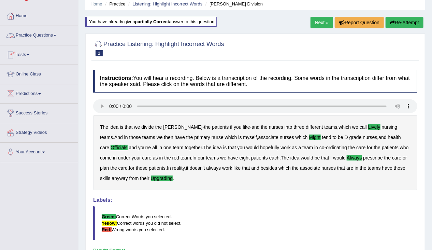
drag, startPoint x: 406, startPoint y: 14, endPoint x: 404, endPoint y: 22, distance: 8.2
click at [408, 15] on div "Home Practice Listening: Highlight Incorrect Words Ward Division You have alrea…" at bounding box center [256, 143] width 354 height 341
click at [402, 26] on button "Re-Attempt" at bounding box center [405, 23] width 38 height 12
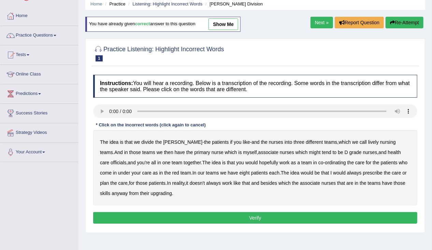
click at [416, 20] on button "Re-Attempt" at bounding box center [405, 23] width 38 height 12
click at [368, 139] on b "lively" at bounding box center [373, 141] width 11 height 5
drag, startPoint x: 288, startPoint y: 152, endPoint x: 285, endPoint y: 149, distance: 3.9
click at [309, 150] on b "might" at bounding box center [315, 152] width 12 height 5
click at [151, 191] on b "upgrading" at bounding box center [161, 193] width 21 height 5
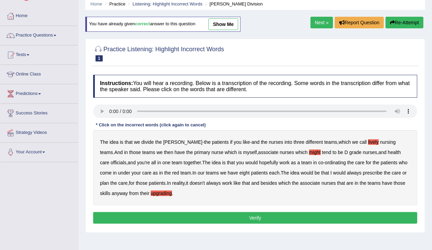
click at [247, 217] on button "Verify" at bounding box center [255, 218] width 324 height 12
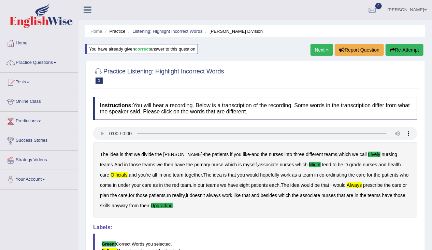
click at [319, 48] on link "Next »" at bounding box center [322, 50] width 23 height 12
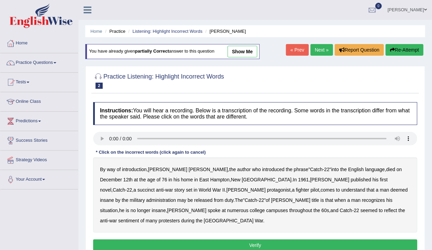
click at [211, 239] on button "Verify" at bounding box center [255, 245] width 324 height 12
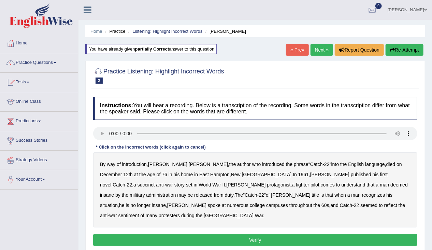
click at [323, 170] on div "By way of introduction , Joseph Heller , the author who introduced the phrase "…" at bounding box center [255, 189] width 324 height 75
click at [155, 182] on b "succinct" at bounding box center [146, 184] width 17 height 5
click at [176, 192] on b "administration" at bounding box center [161, 194] width 30 height 5
click at [118, 202] on b "situation" at bounding box center [109, 204] width 18 height 5
click at [384, 205] on b "reflect" at bounding box center [390, 204] width 13 height 5
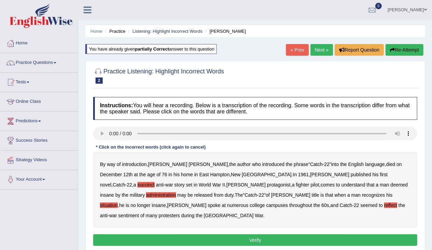
click at [305, 234] on button "Verify" at bounding box center [255, 240] width 324 height 12
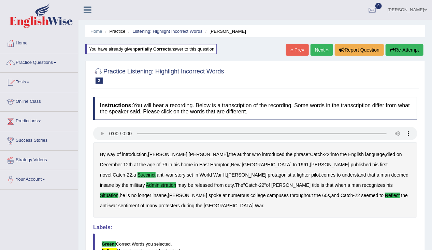
click at [312, 54] on link "Next »" at bounding box center [322, 50] width 23 height 12
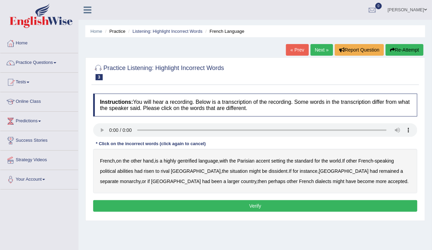
click at [193, 161] on b "gentrified" at bounding box center [188, 160] width 20 height 5
click at [131, 171] on b "abilities" at bounding box center [125, 170] width 16 height 5
click at [269, 169] on b "dissident" at bounding box center [278, 170] width 19 height 5
click at [280, 173] on div "French , on the other hand , is a highly gentrified language , with the Parisia…" at bounding box center [255, 171] width 324 height 44
click at [248, 205] on button "Verify" at bounding box center [255, 206] width 324 height 12
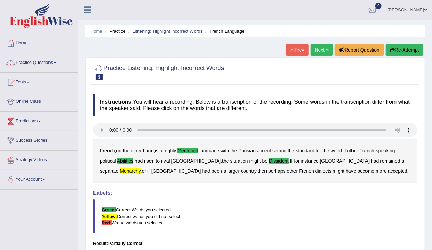
click at [316, 49] on link "Next »" at bounding box center [322, 50] width 23 height 12
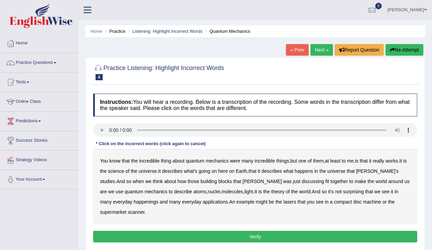
click at [122, 170] on b "science" at bounding box center [116, 170] width 16 height 5
click at [425, 10] on span at bounding box center [425, 10] width 3 height 4
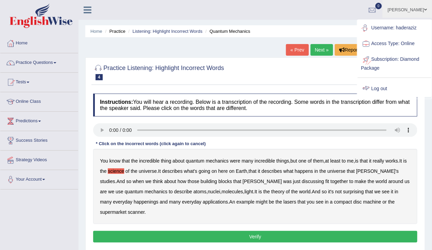
click at [372, 92] on link "Log out" at bounding box center [395, 89] width 74 height 16
